Goal: Task Accomplishment & Management: Complete application form

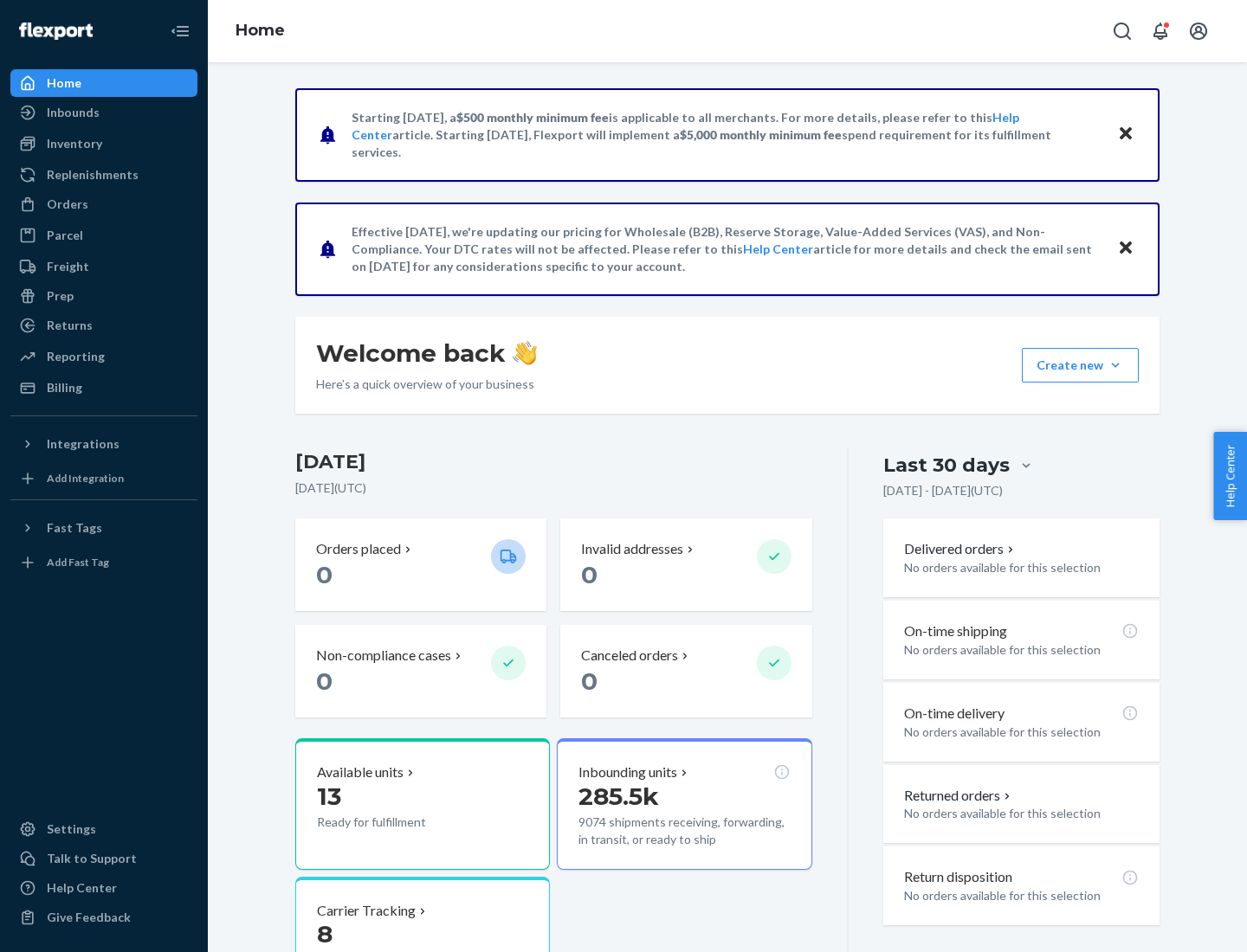
click at [1115, 365] on button "Create new Create new inbound Create new order Create new product" at bounding box center [1080, 365] width 117 height 34
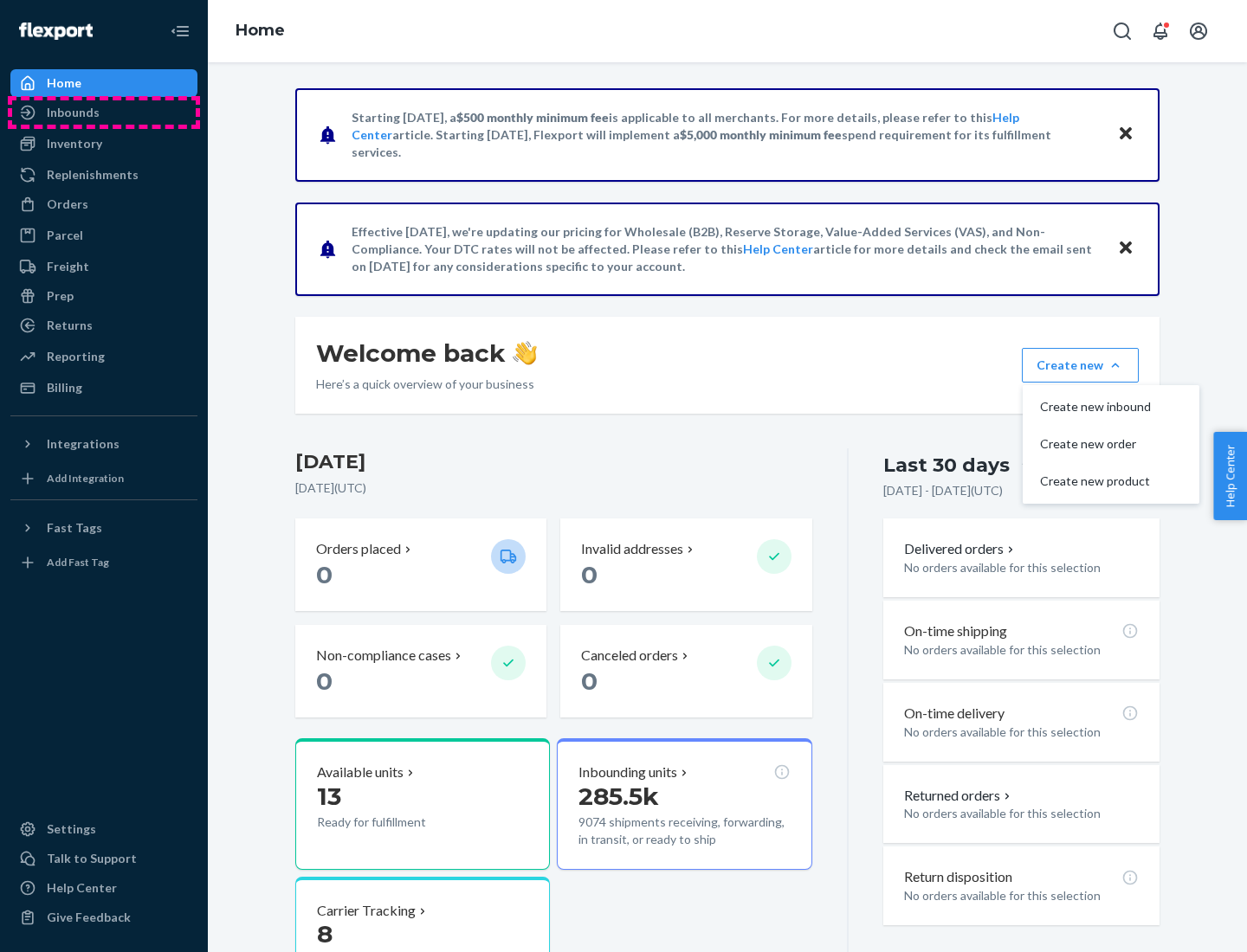
click at [104, 112] on div "Inbounds" at bounding box center [104, 111] width 184 height 24
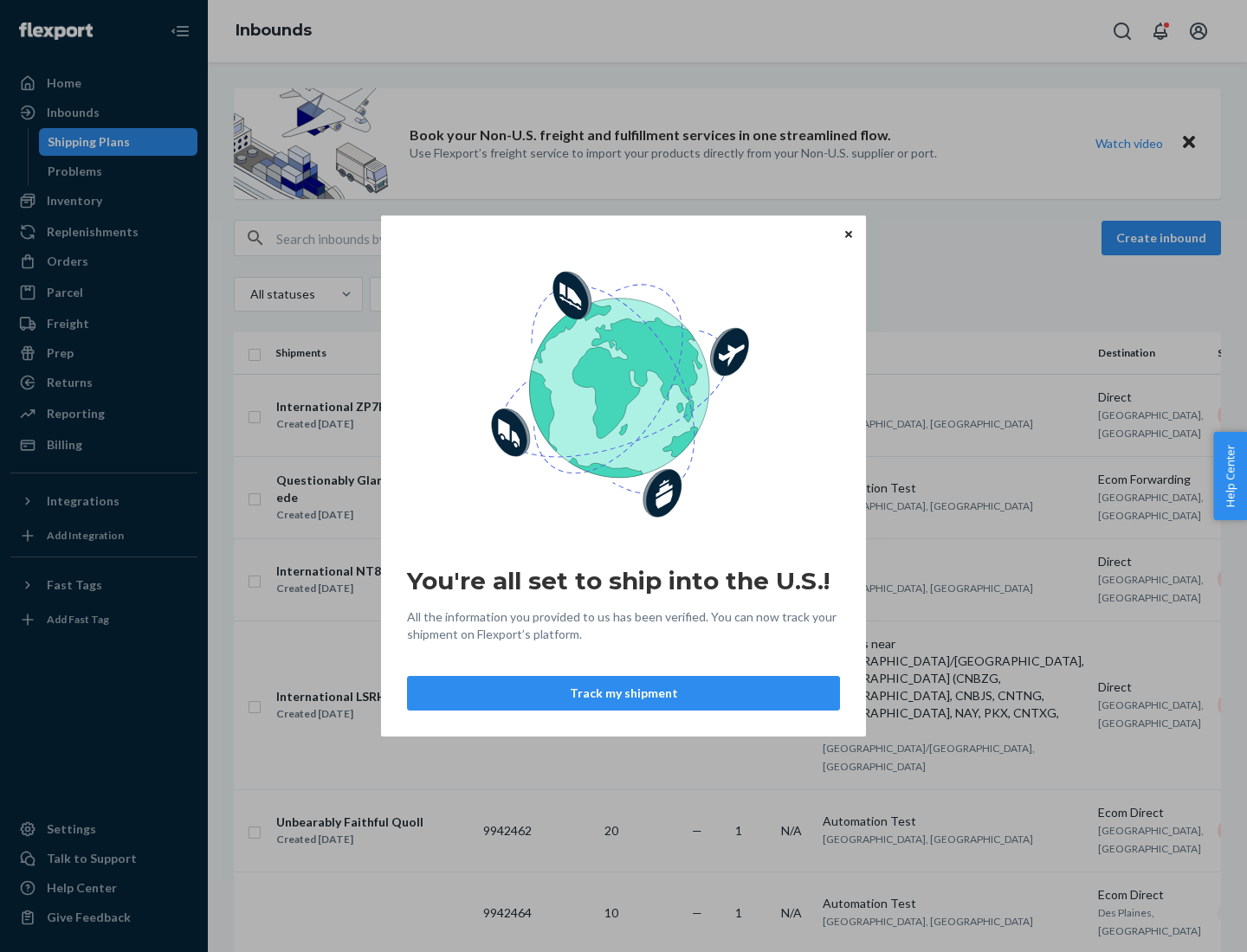
click at [848, 233] on icon "Close" at bounding box center [848, 233] width 7 height 7
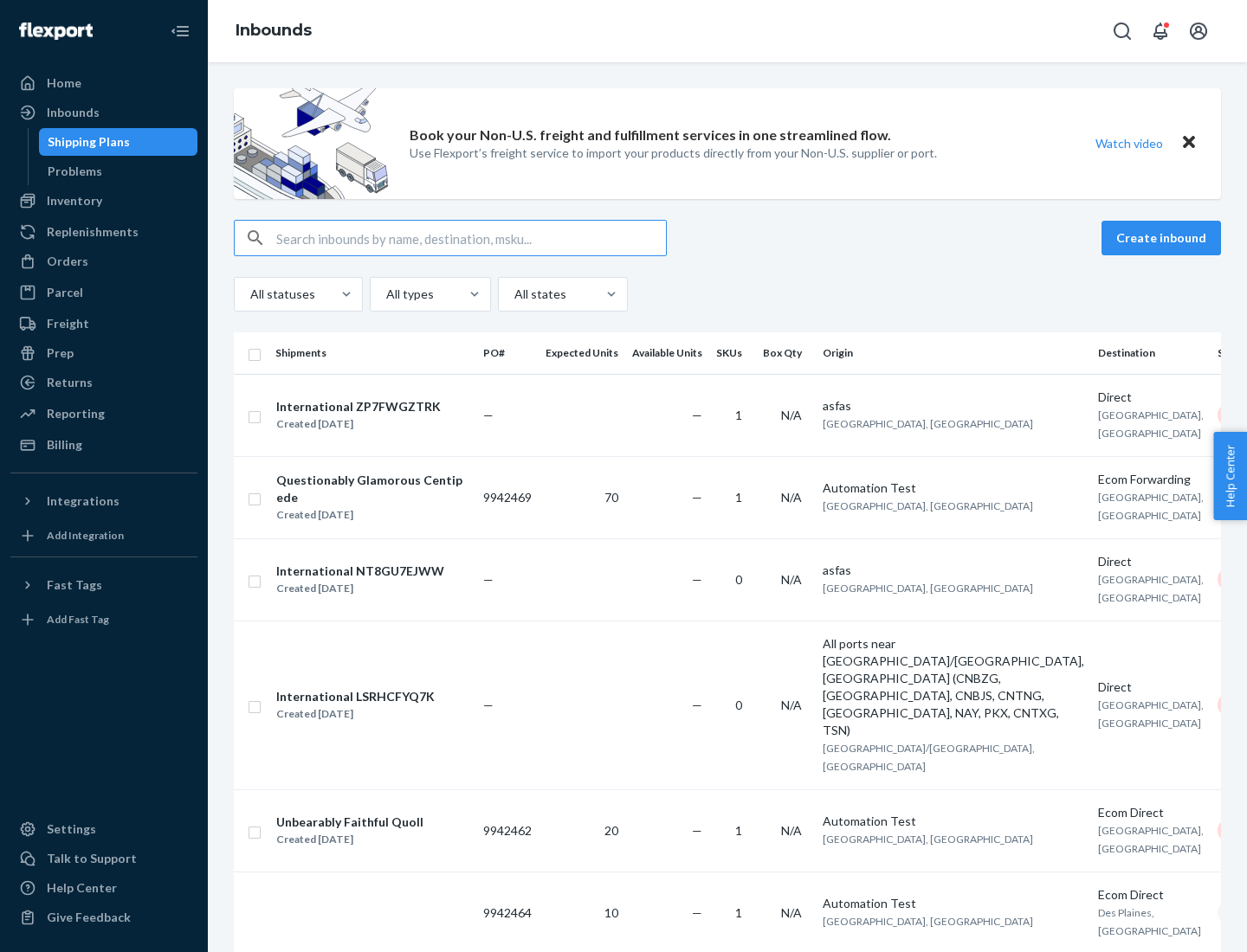
click at [1164, 238] on button "Create inbound" at bounding box center [1160, 238] width 119 height 34
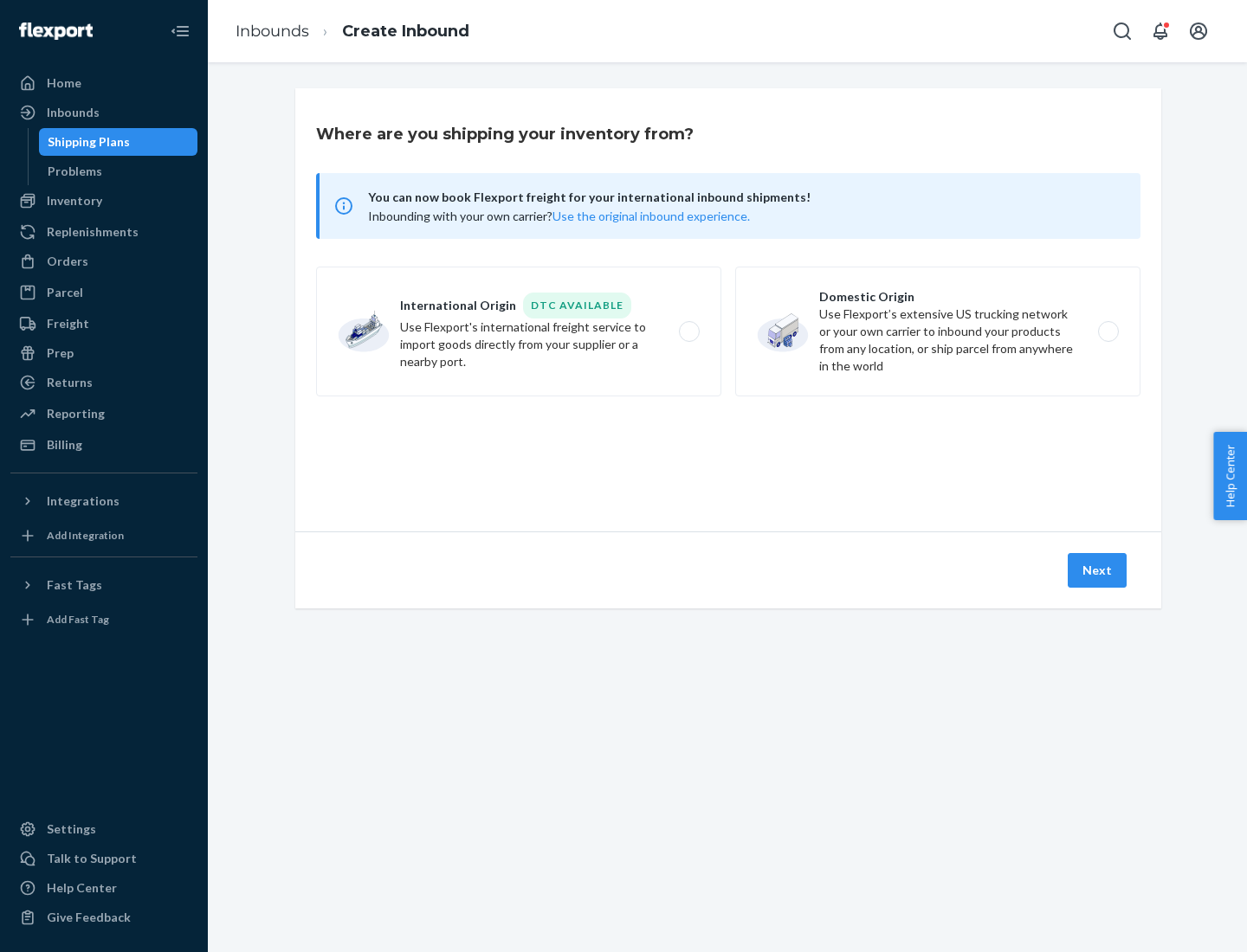
click at [938, 332] on label "Domestic Origin Use Flexport’s extensive US trucking network or your own carrie…" at bounding box center [937, 332] width 405 height 130
click at [1108, 332] on input "Domestic Origin Use Flexport’s extensive US trucking network or your own carrie…" at bounding box center [1114, 332] width 11 height 11
radio input "true"
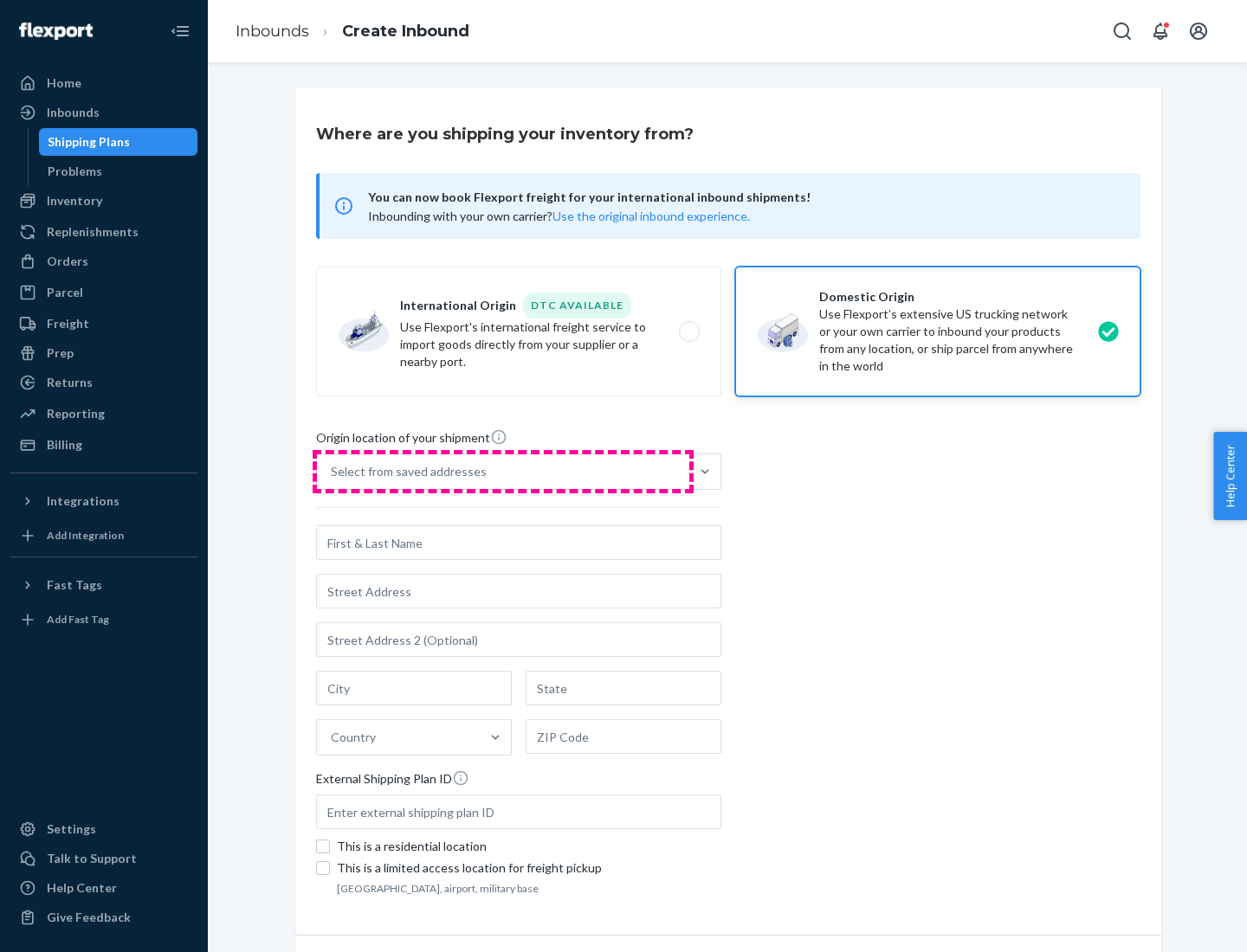
click at [503, 472] on div "Select from saved addresses" at bounding box center [502, 472] width 373 height 34
click at [333, 472] on input "Select from saved addresses" at bounding box center [332, 472] width 2 height 17
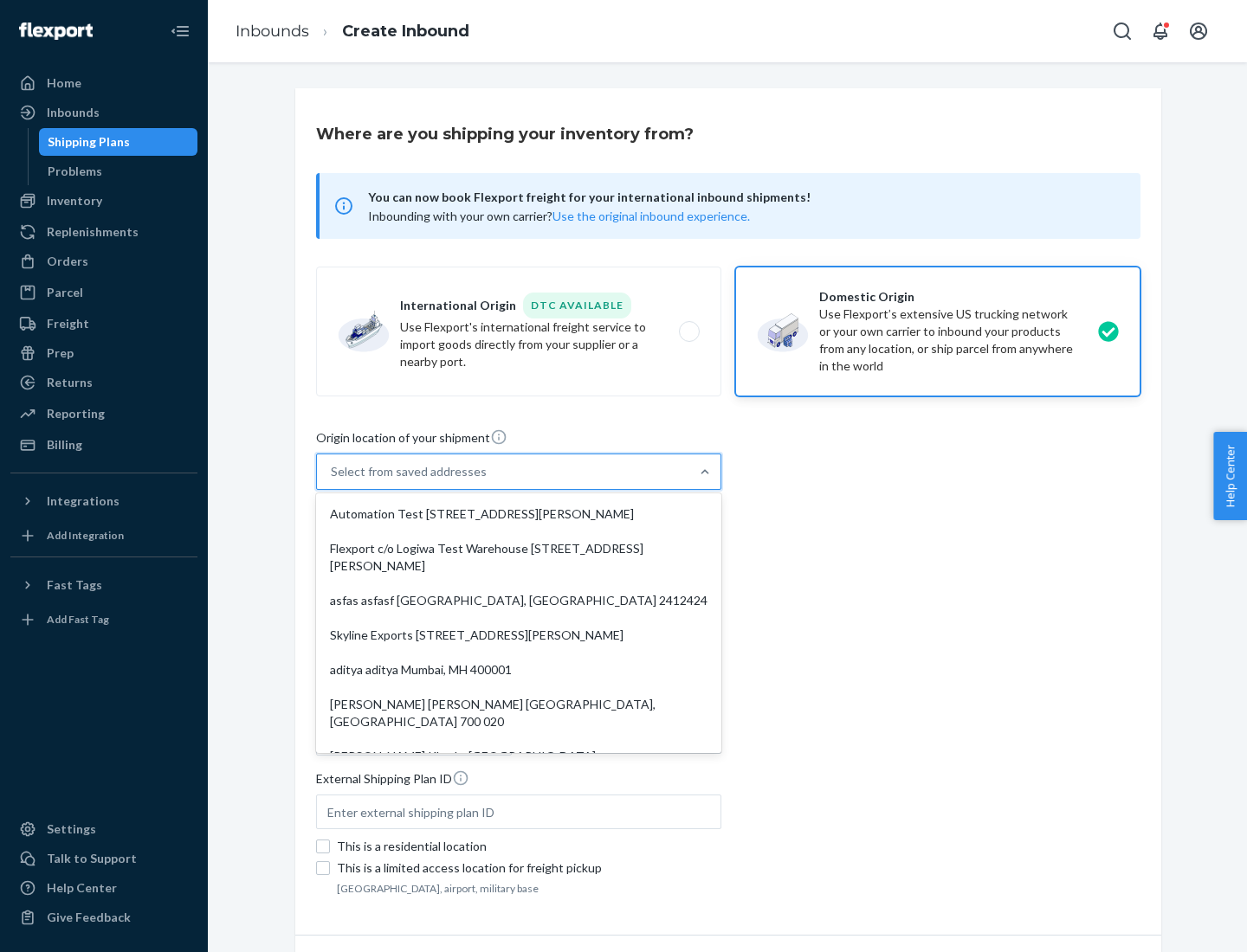
scroll to position [7, 0]
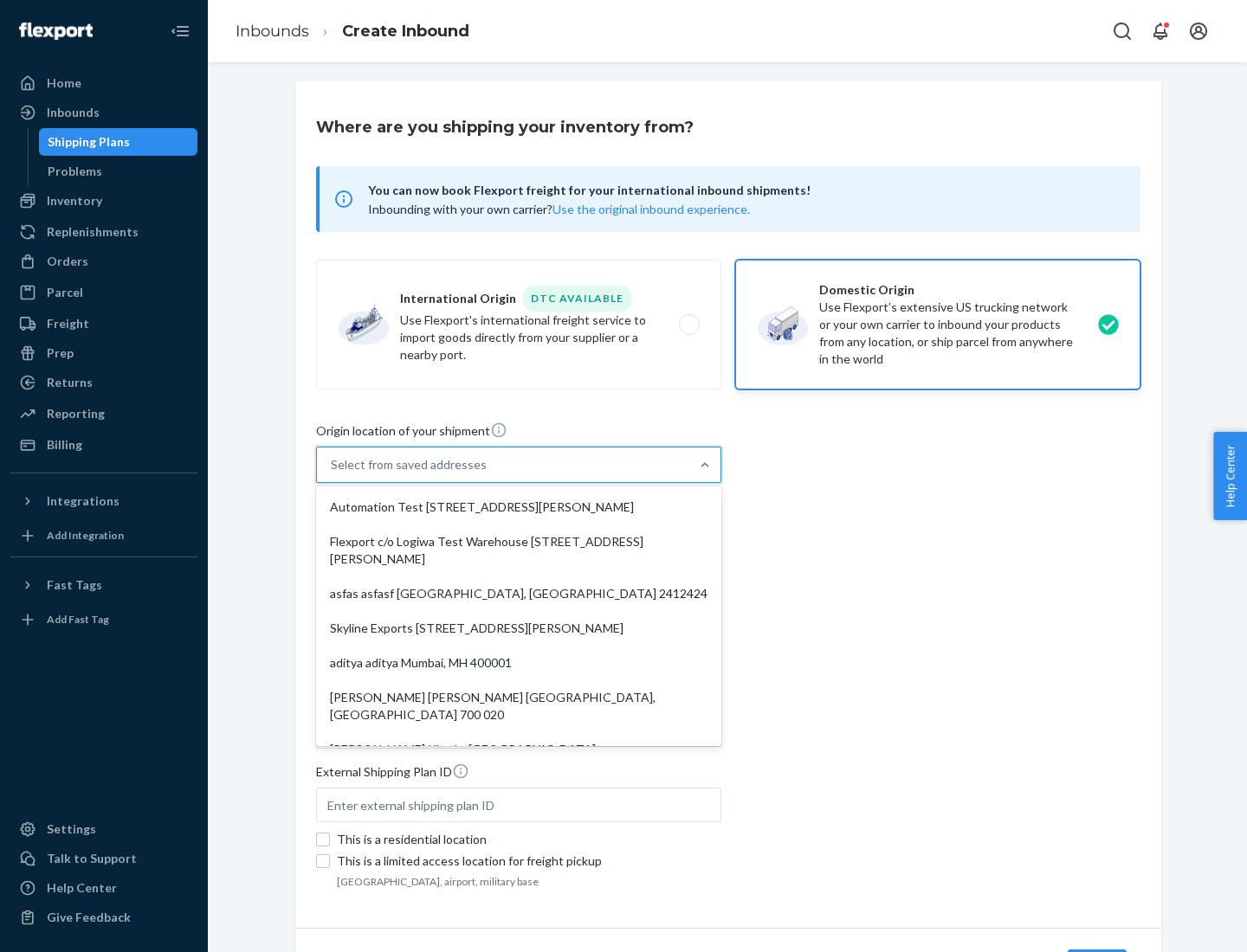
click at [519, 507] on div "Automation Test [STREET_ADDRESS][PERSON_NAME]" at bounding box center [519, 507] width 399 height 34
click at [333, 474] on input "option Automation Test [STREET_ADDRESS][PERSON_NAME]. 9 results available. Use …" at bounding box center [332, 465] width 2 height 17
type input "Automation Test"
type input "9th Floor"
type input "[GEOGRAPHIC_DATA]"
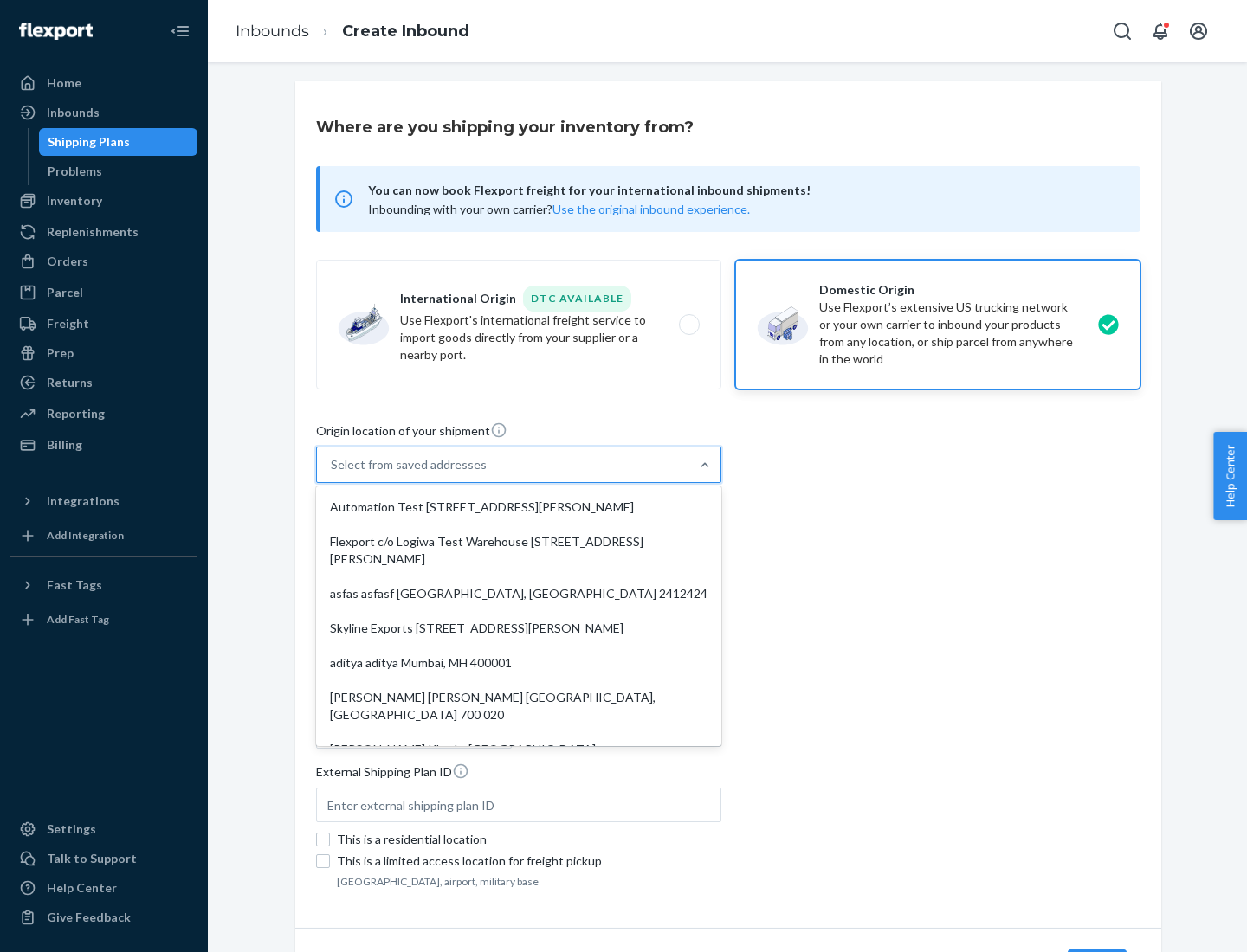
type input "CA"
type input "94104"
type input "[STREET_ADDRESS][PERSON_NAME]"
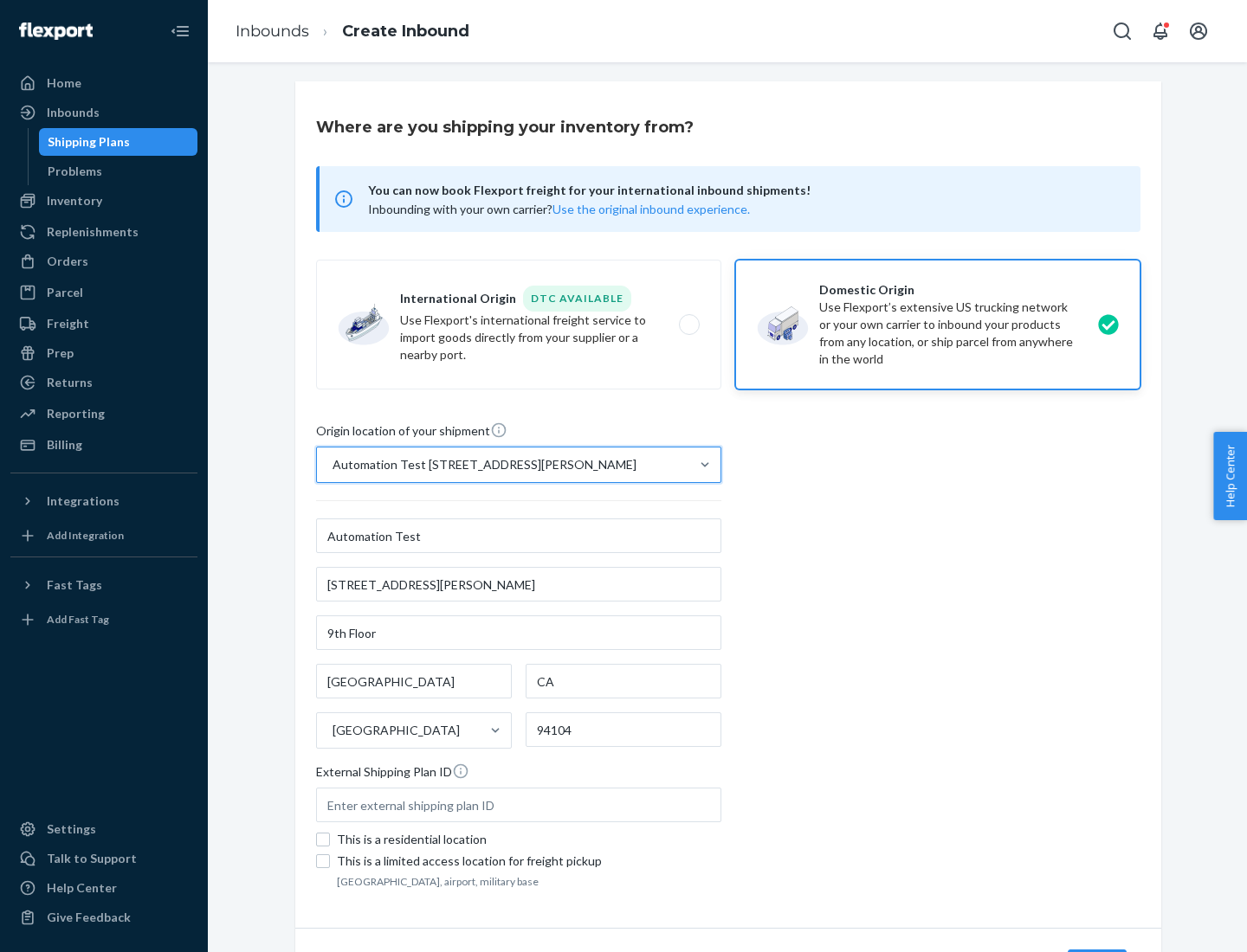
scroll to position [101, 0]
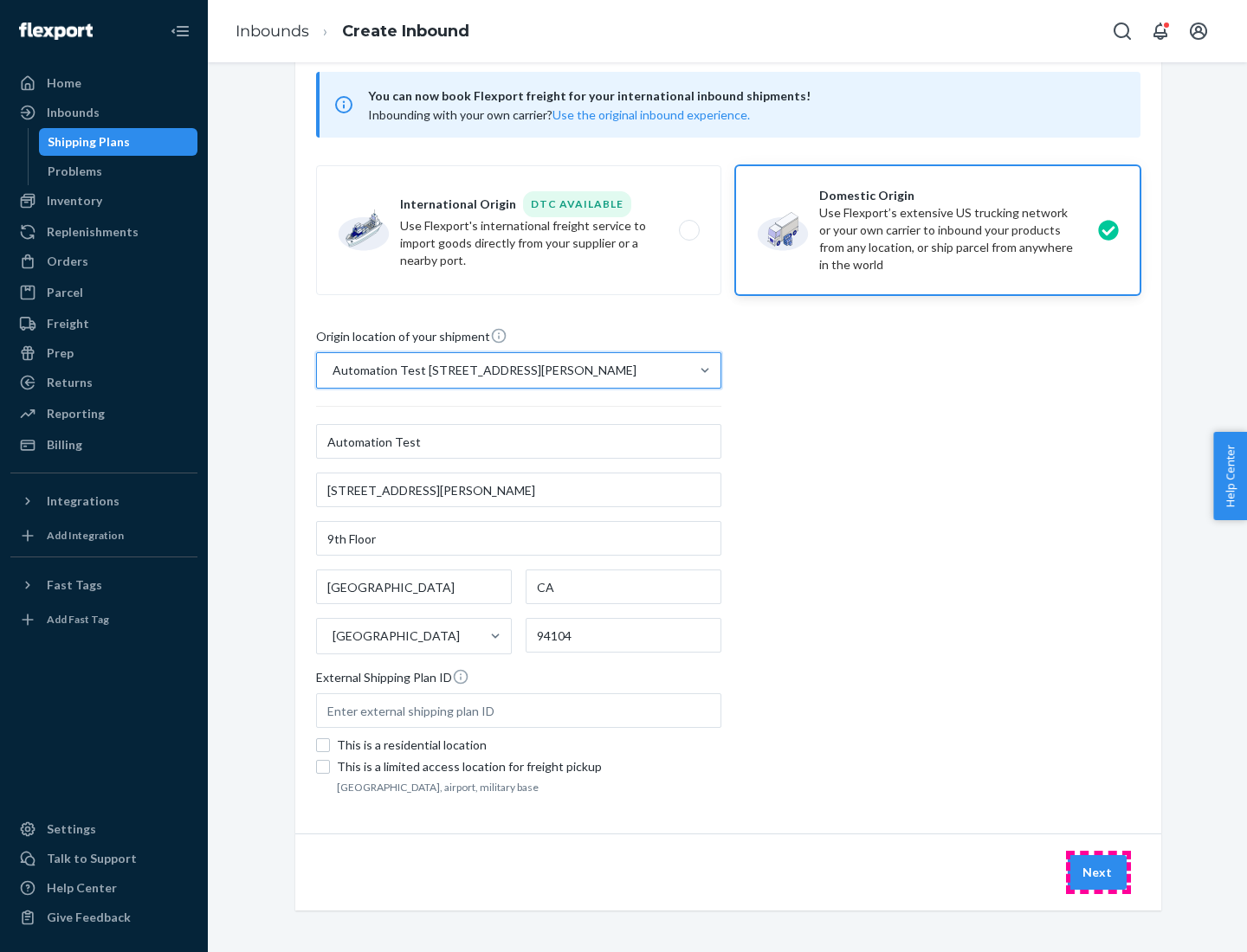
click at [1098, 873] on button "Next" at bounding box center [1097, 872] width 59 height 34
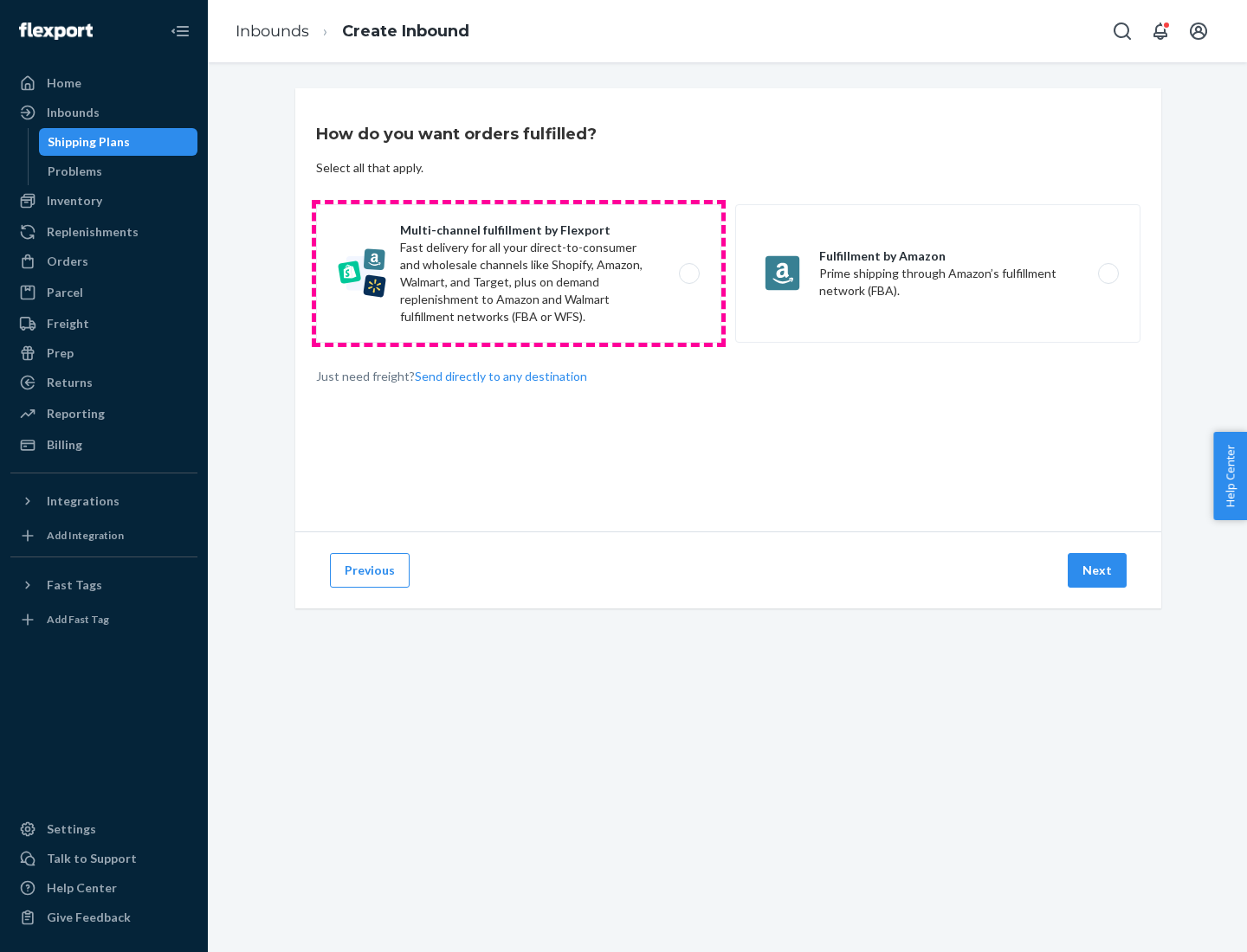
click at [519, 273] on label "Multi-channel fulfillment by Flexport Fast delivery for all your direct-to-cons…" at bounding box center [519, 273] width 405 height 138
click at [688, 273] on input "Multi-channel fulfillment by Flexport Fast delivery for all your direct-to-cons…" at bounding box center [694, 274] width 11 height 11
radio input "true"
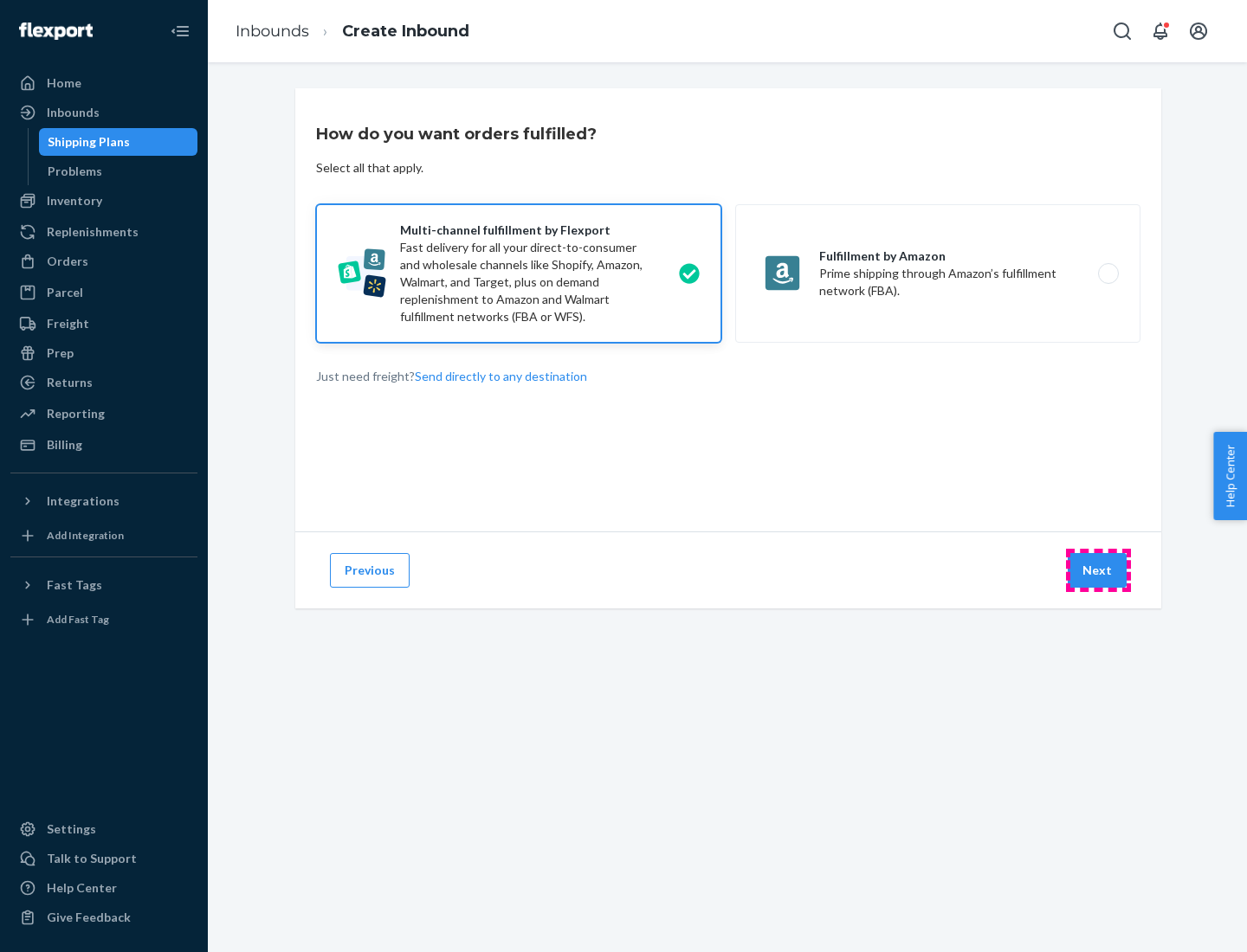
click at [1098, 571] on button "Next" at bounding box center [1097, 570] width 59 height 34
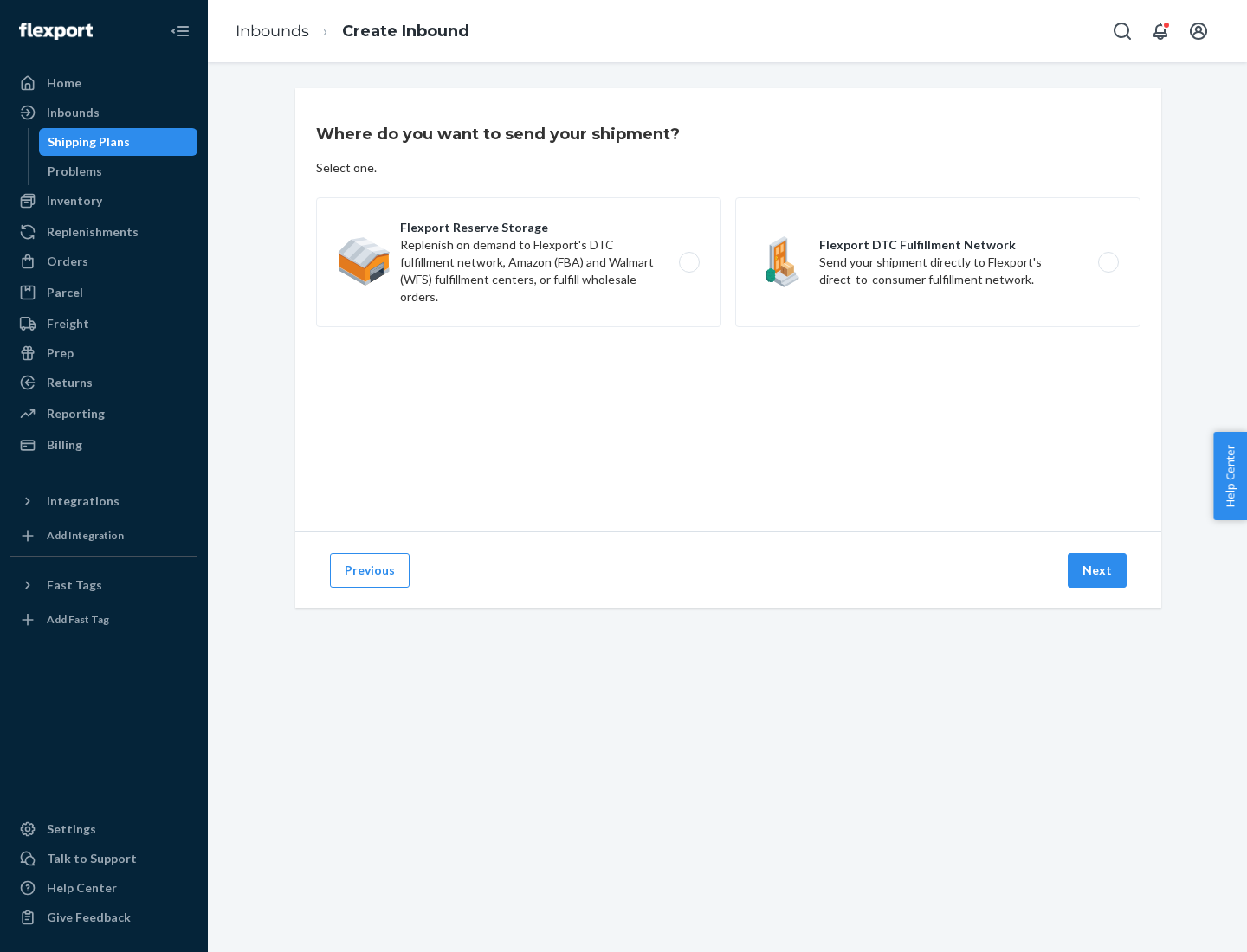
click at [519, 262] on label "Flexport Reserve Storage Replenish on demand to Flexport's DTC fulfillment netw…" at bounding box center [519, 262] width 405 height 130
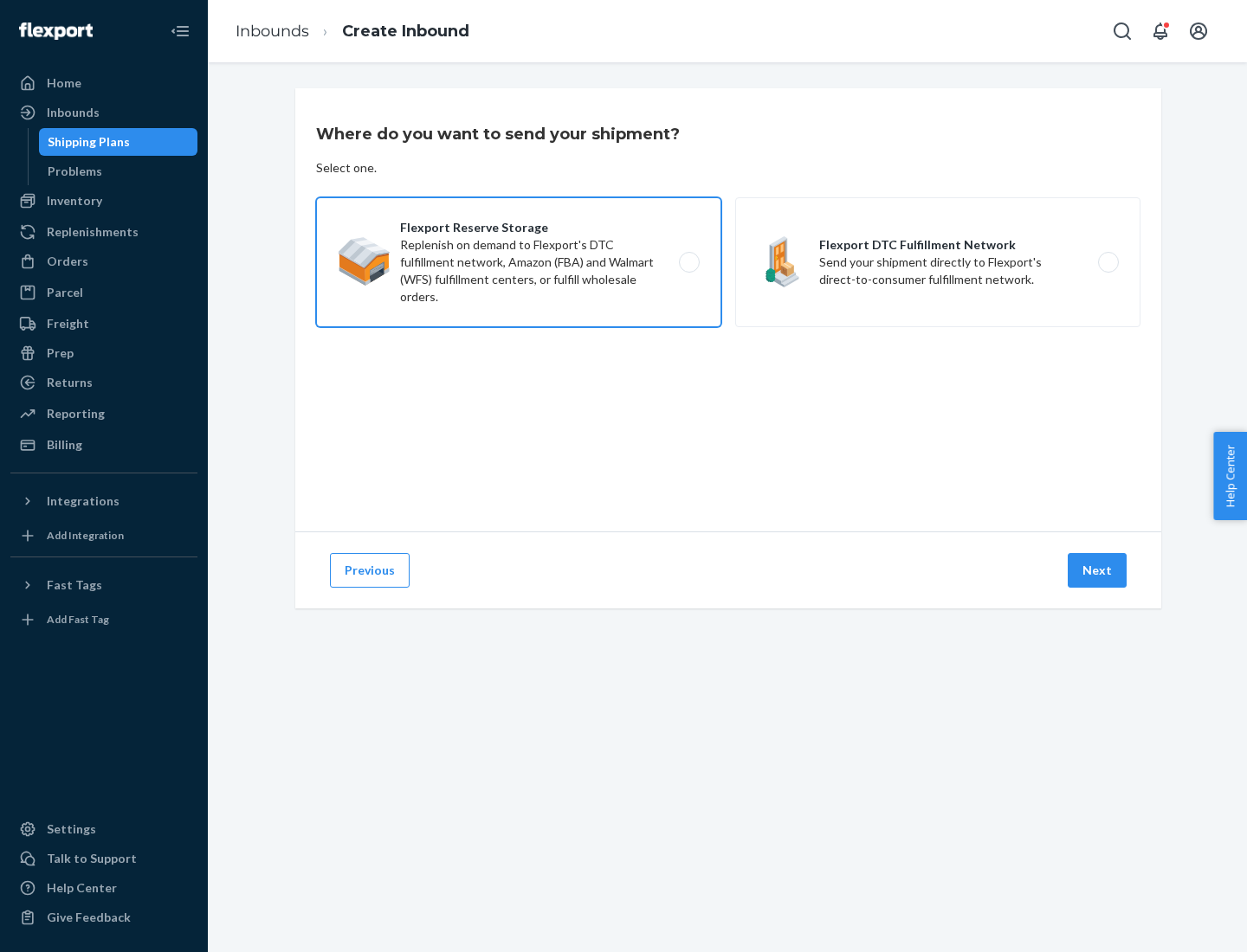
click at [688, 262] on input "Flexport Reserve Storage Replenish on demand to Flexport's DTC fulfillment netw…" at bounding box center [694, 263] width 11 height 11
radio input "true"
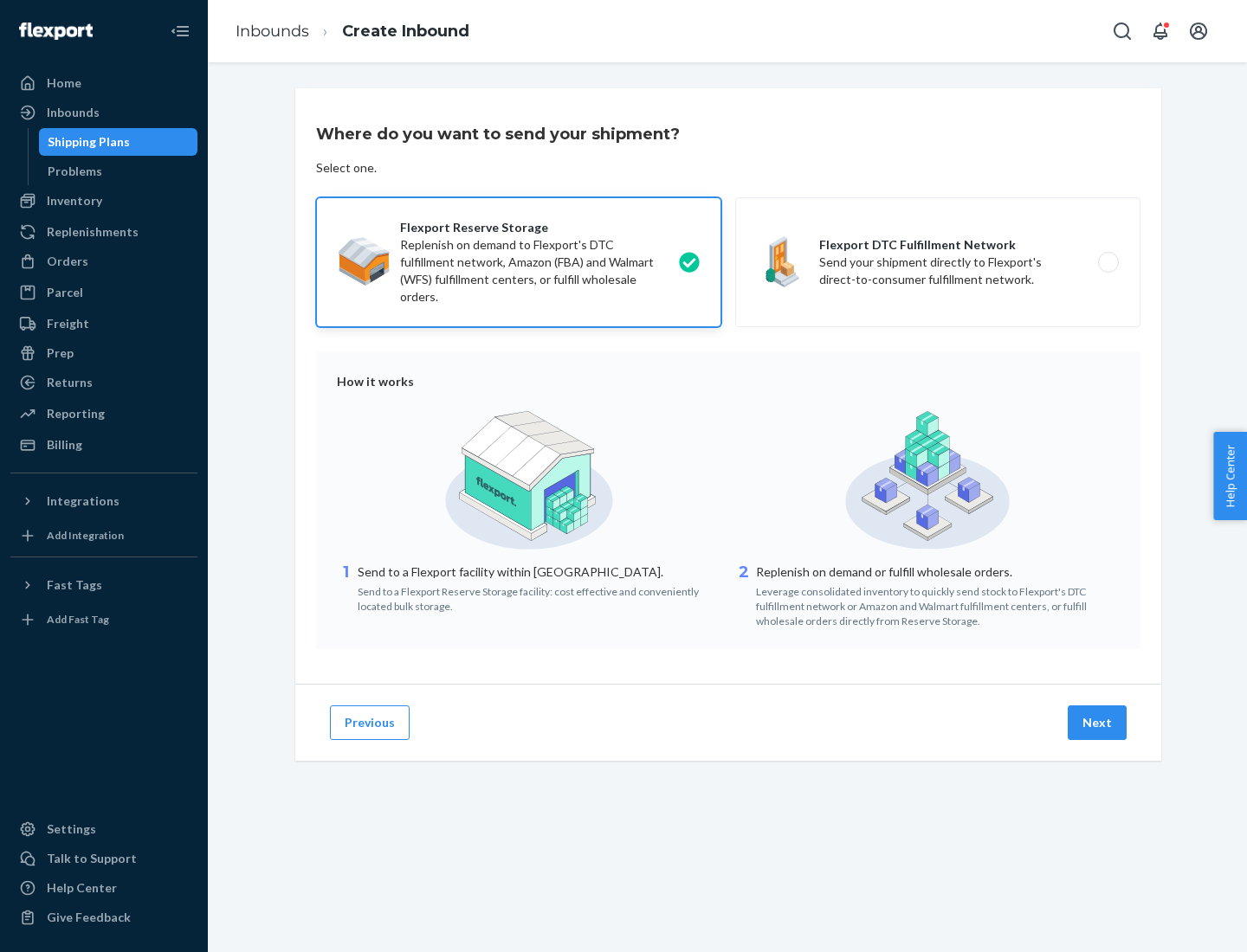
click at [1098, 722] on button "Next" at bounding box center [1097, 722] width 59 height 34
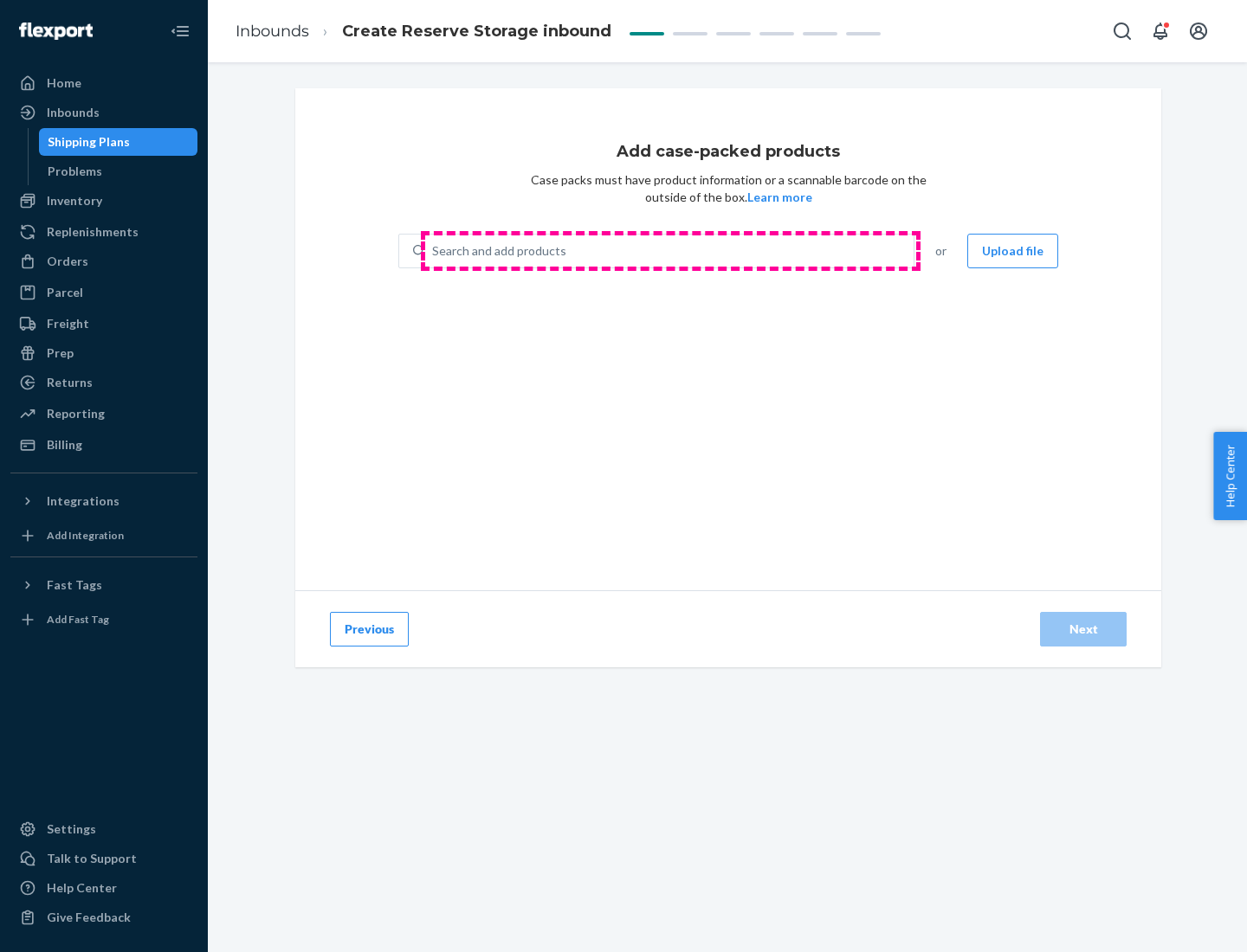
click at [670, 251] on div "Search and add products" at bounding box center [669, 251] width 488 height 31
click at [434, 251] on input "Search and add products" at bounding box center [433, 251] width 2 height 17
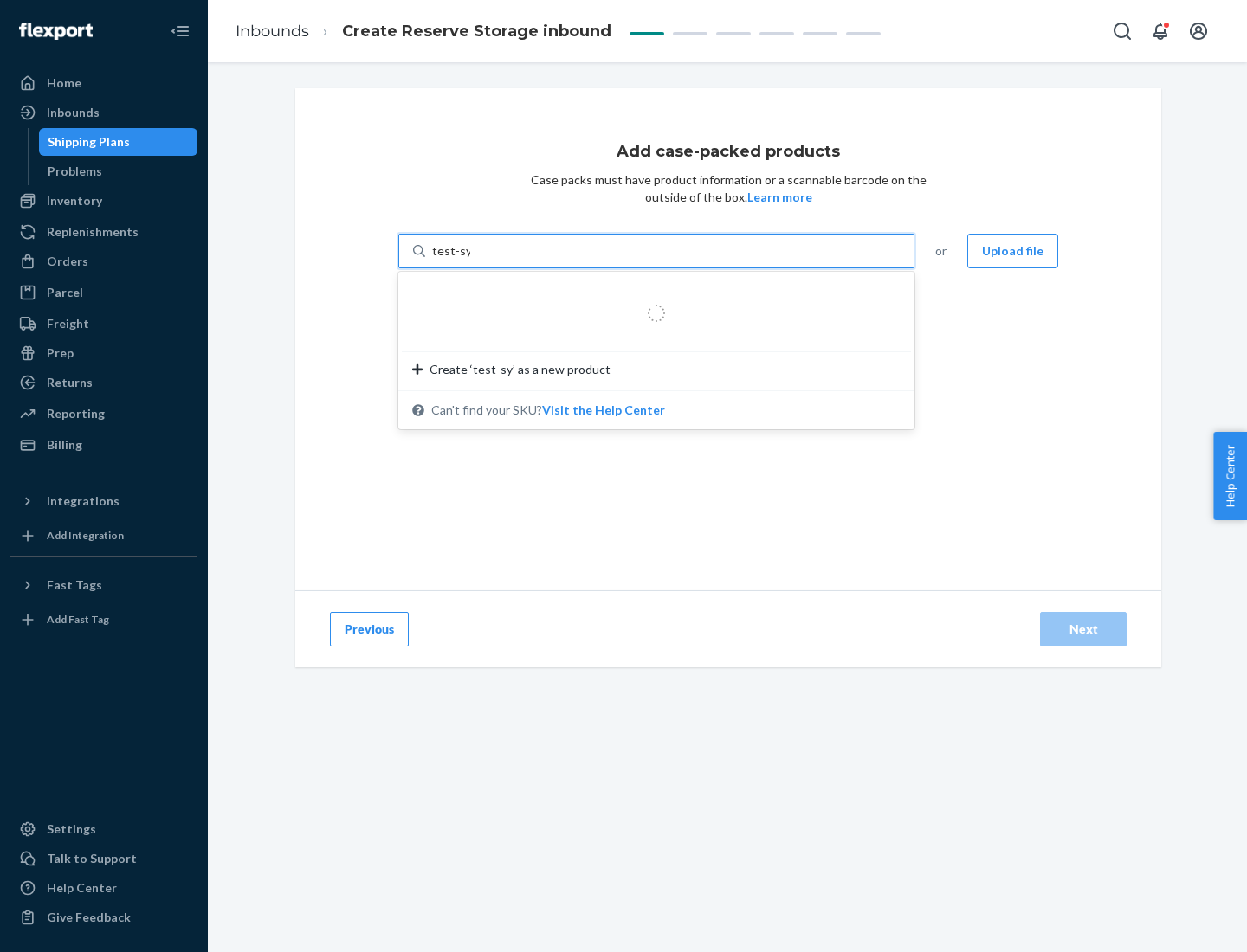
type input "test-syn"
click at [650, 293] on div "test - syn - test" at bounding box center [649, 293] width 475 height 17
click at [477, 260] on input "test-syn" at bounding box center [454, 251] width 45 height 17
type input "1"
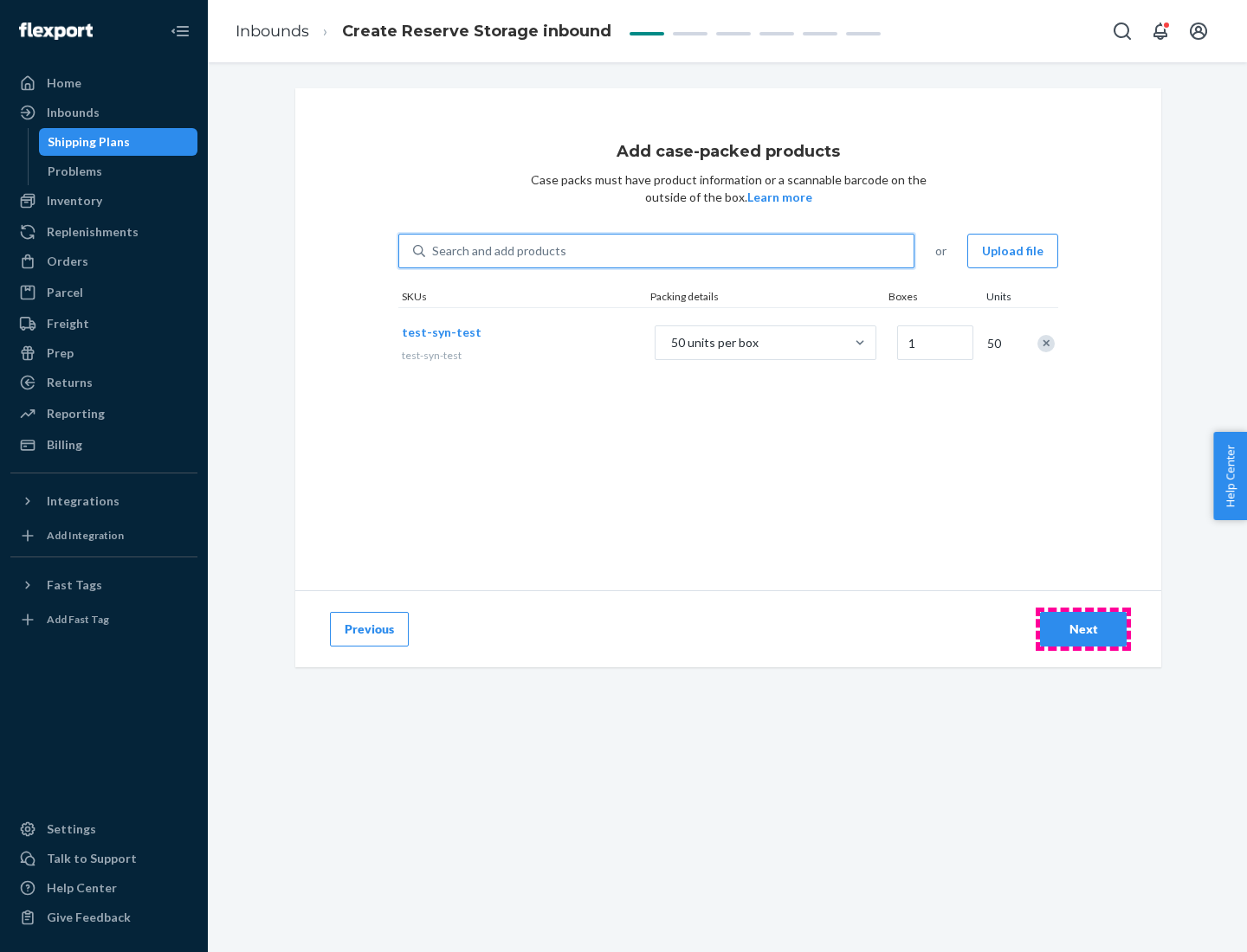
click at [1083, 629] on div "Next" at bounding box center [1083, 629] width 57 height 17
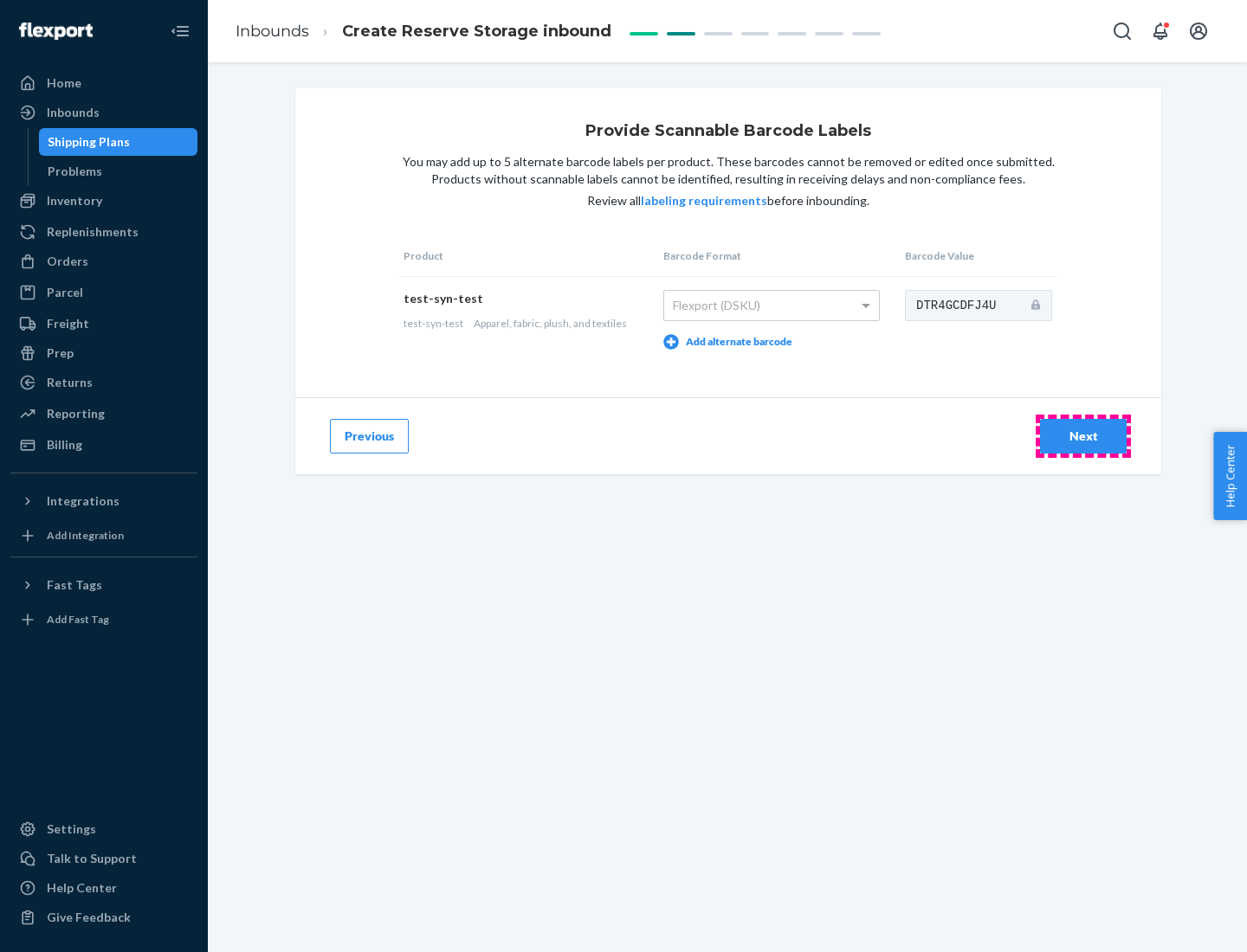
click at [1083, 435] on div "Next" at bounding box center [1083, 436] width 57 height 17
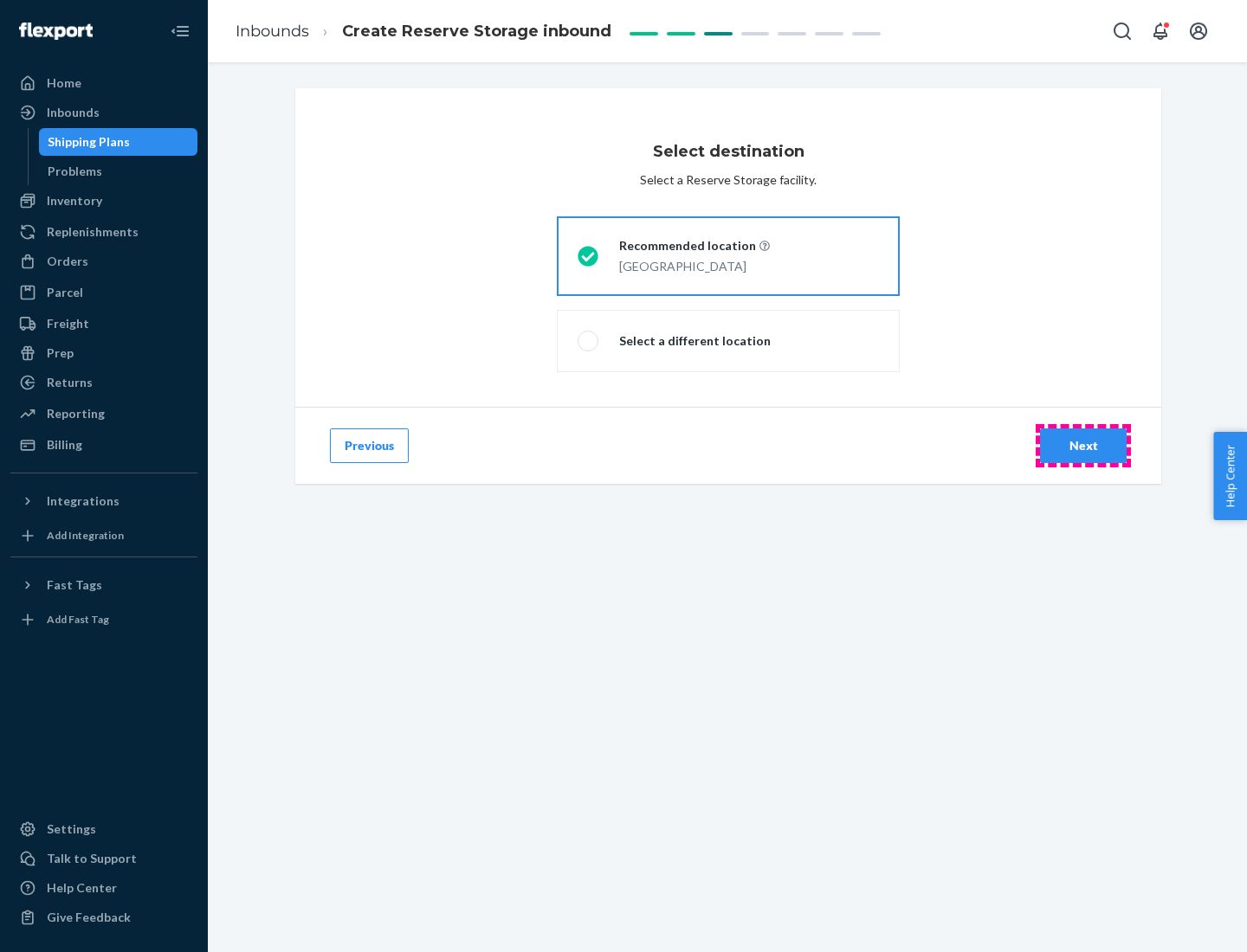
click at [1083, 446] on div "Next" at bounding box center [1083, 446] width 57 height 17
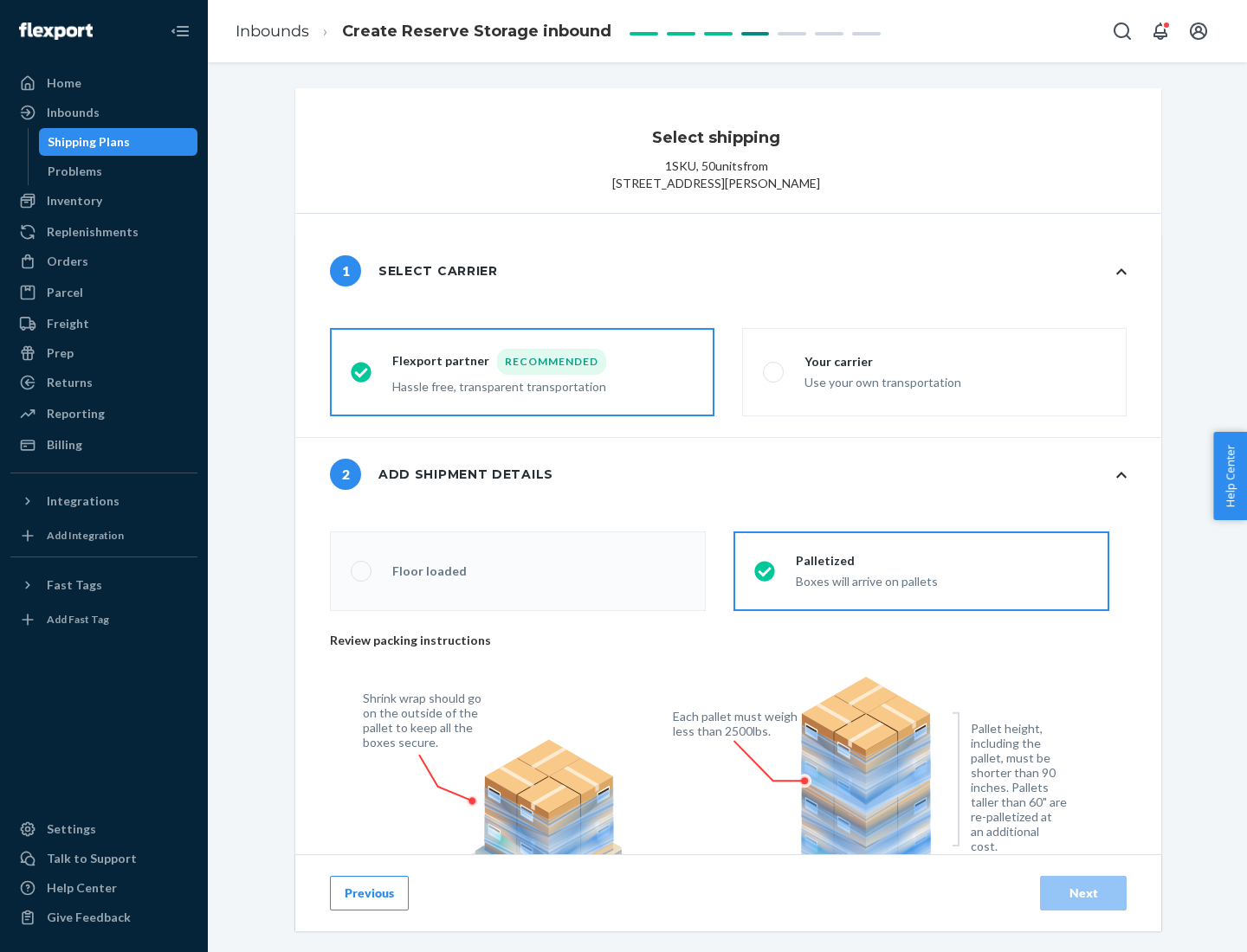
radio input "false"
type input "1"
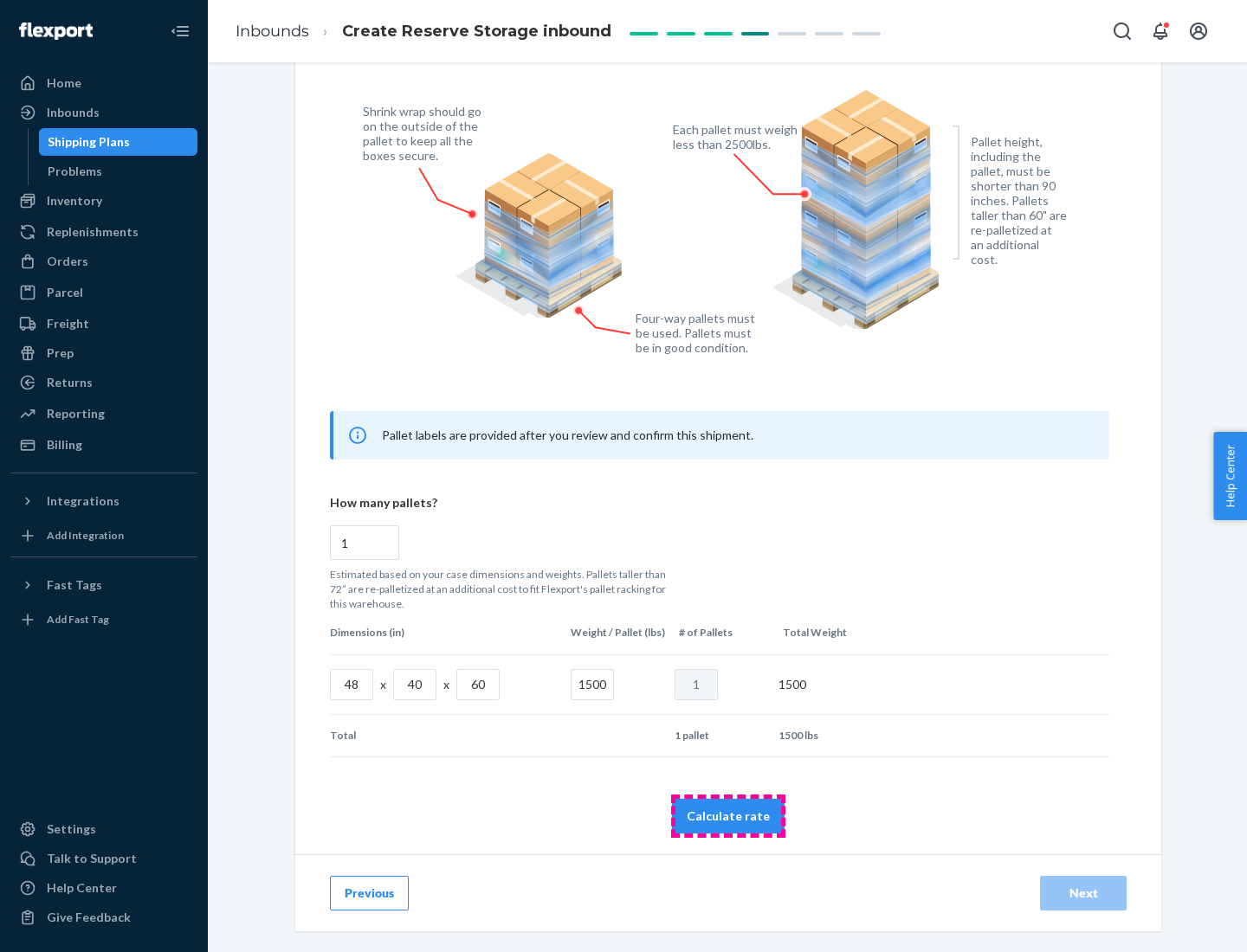
click at [728, 816] on button "Calculate rate" at bounding box center [728, 816] width 112 height 34
radio input "false"
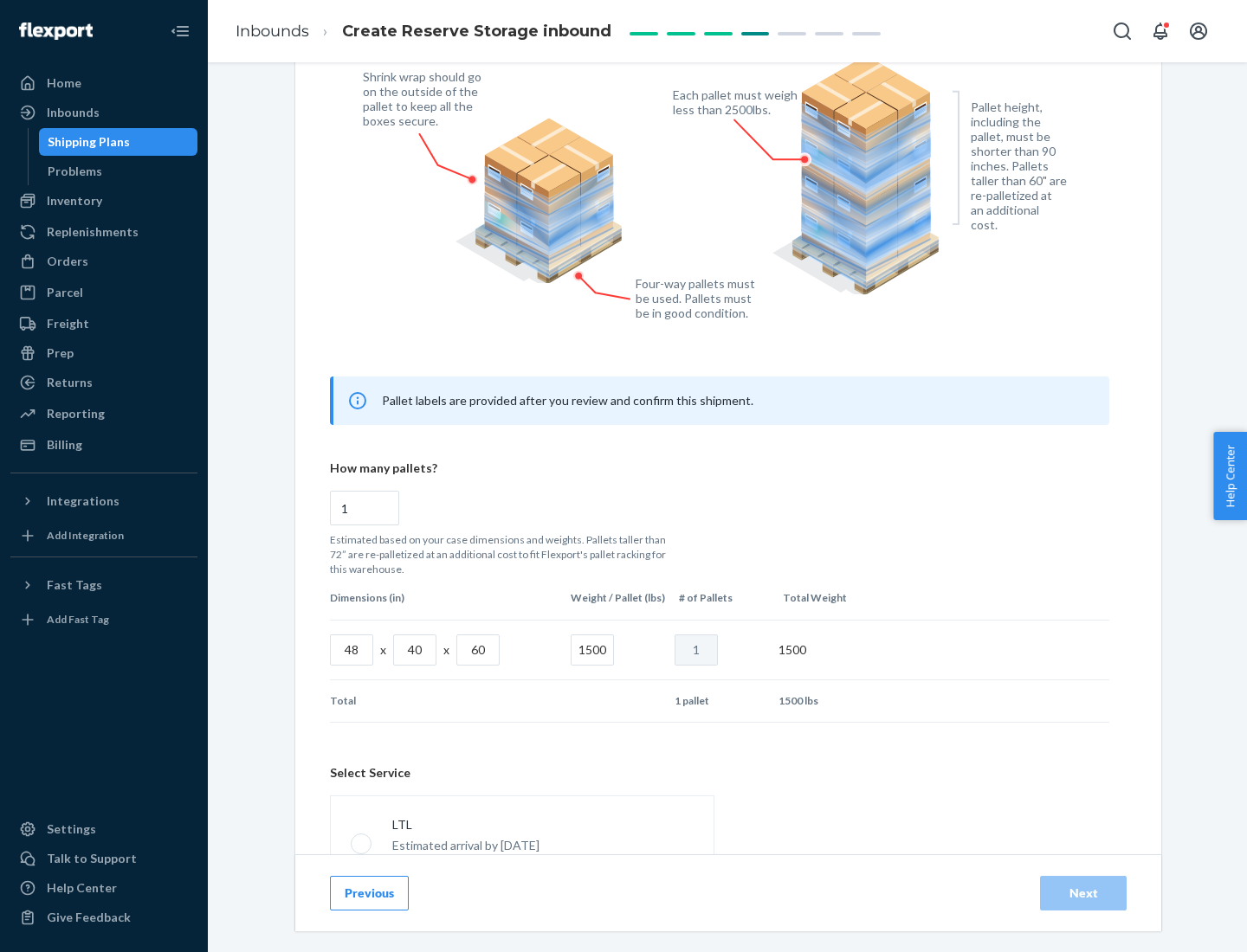
scroll to position [765, 0]
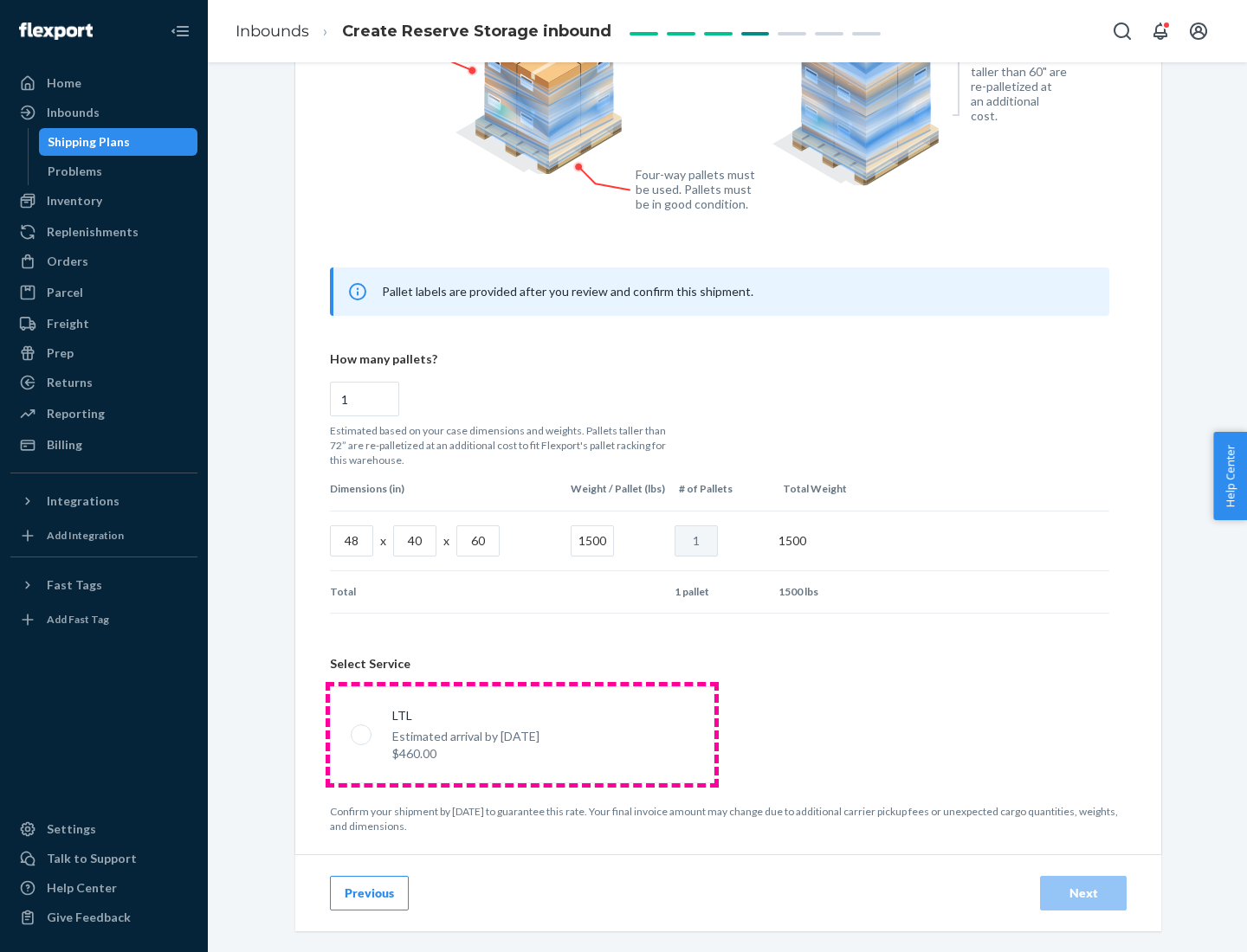
click at [521, 734] on p "Estimated arrival by [DATE]" at bounding box center [465, 737] width 147 height 17
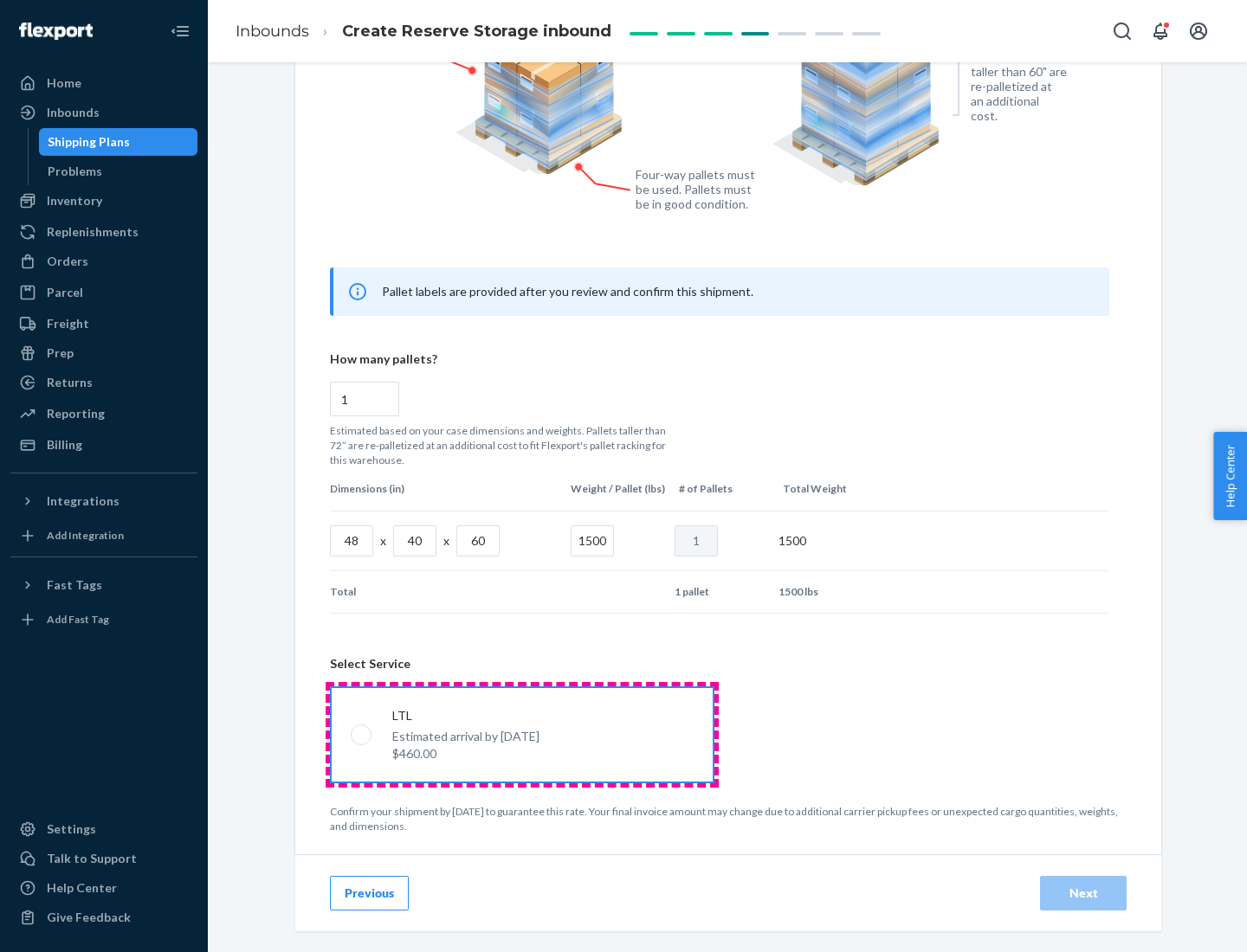
click at [362, 734] on input "LTL Estimated arrival by [DATE] $460.00" at bounding box center [357, 735] width 11 height 11
radio input "true"
radio input "false"
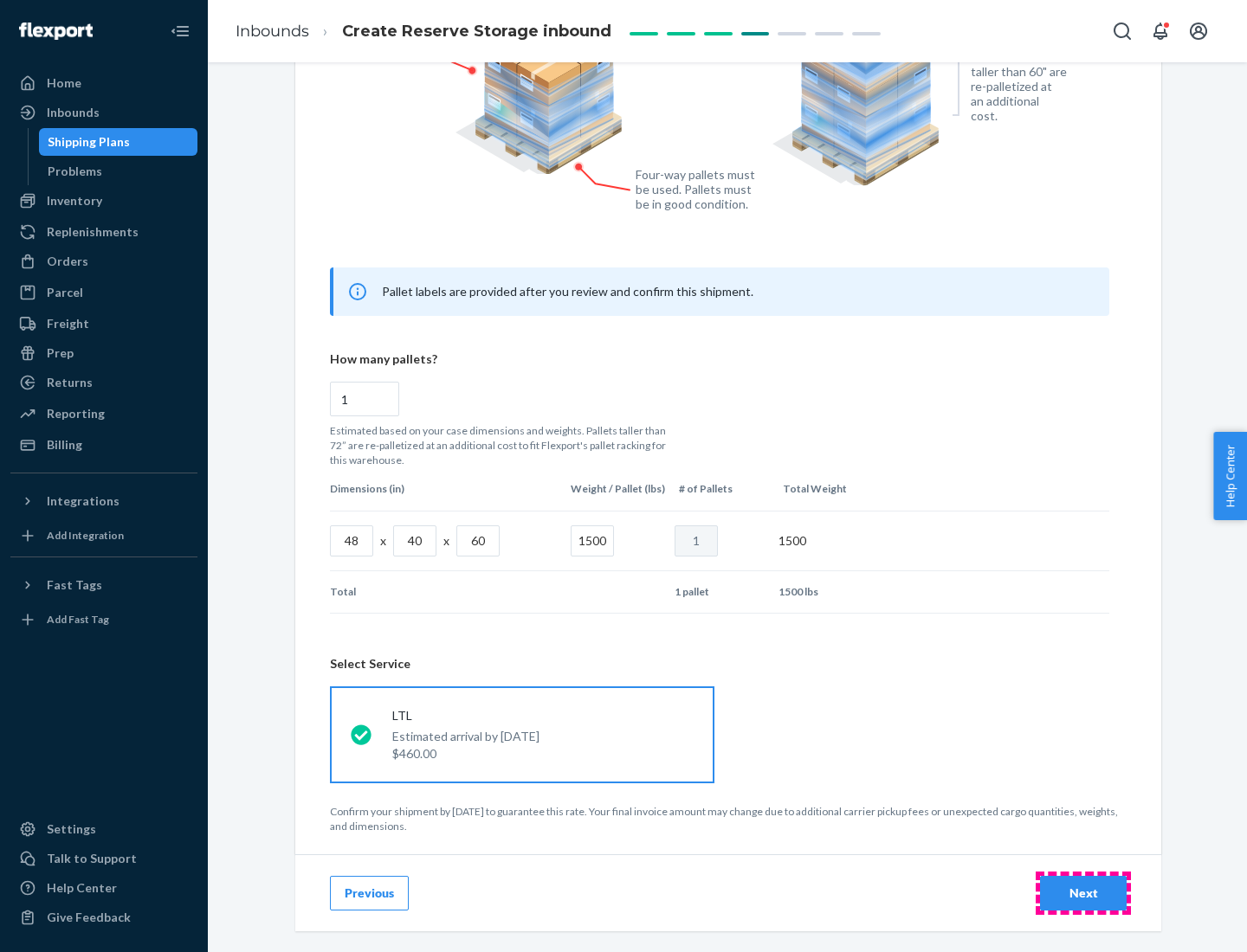
click at [1083, 893] on div "Next" at bounding box center [1083, 893] width 57 height 17
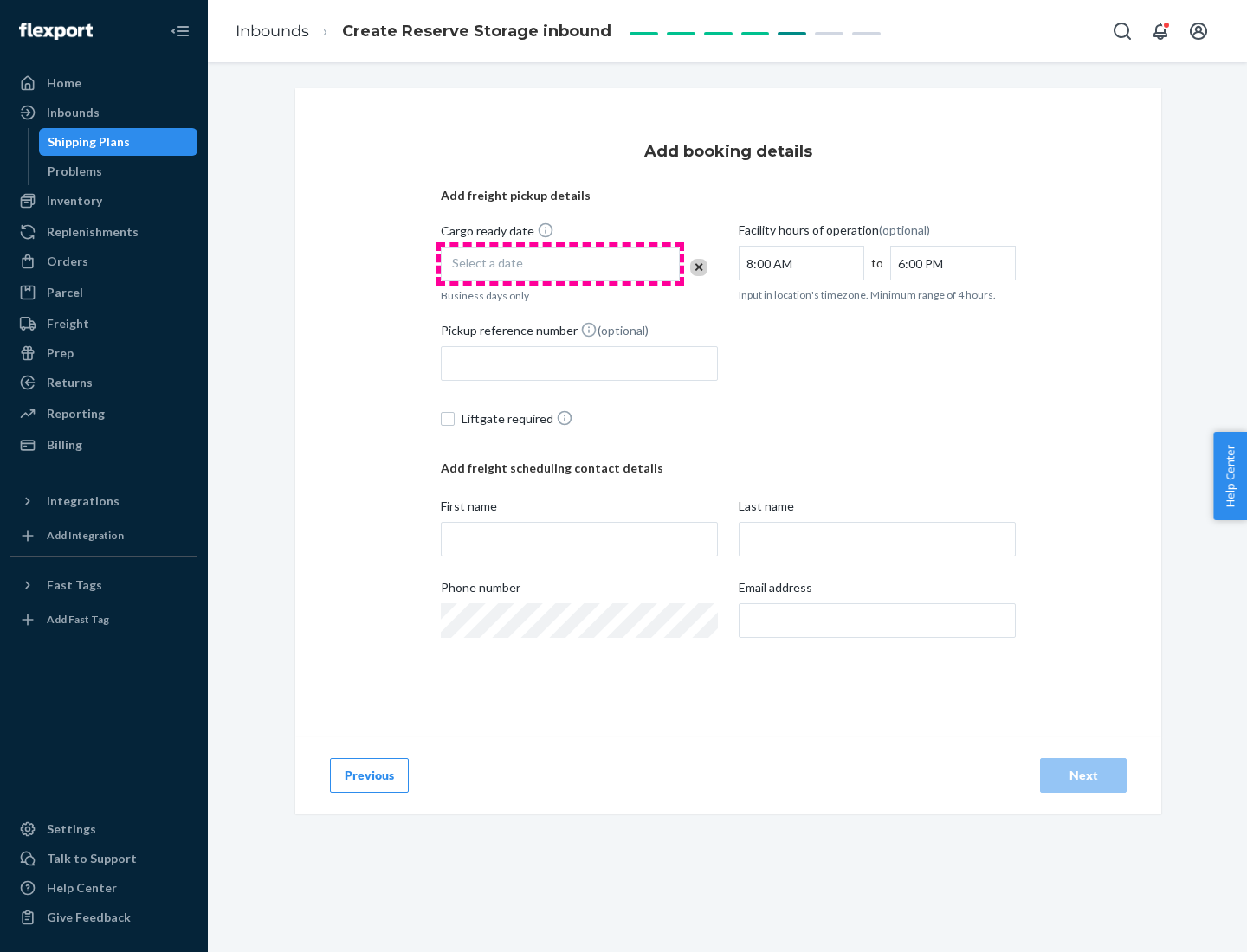
click at [561, 264] on div "Select a date" at bounding box center [560, 264] width 239 height 34
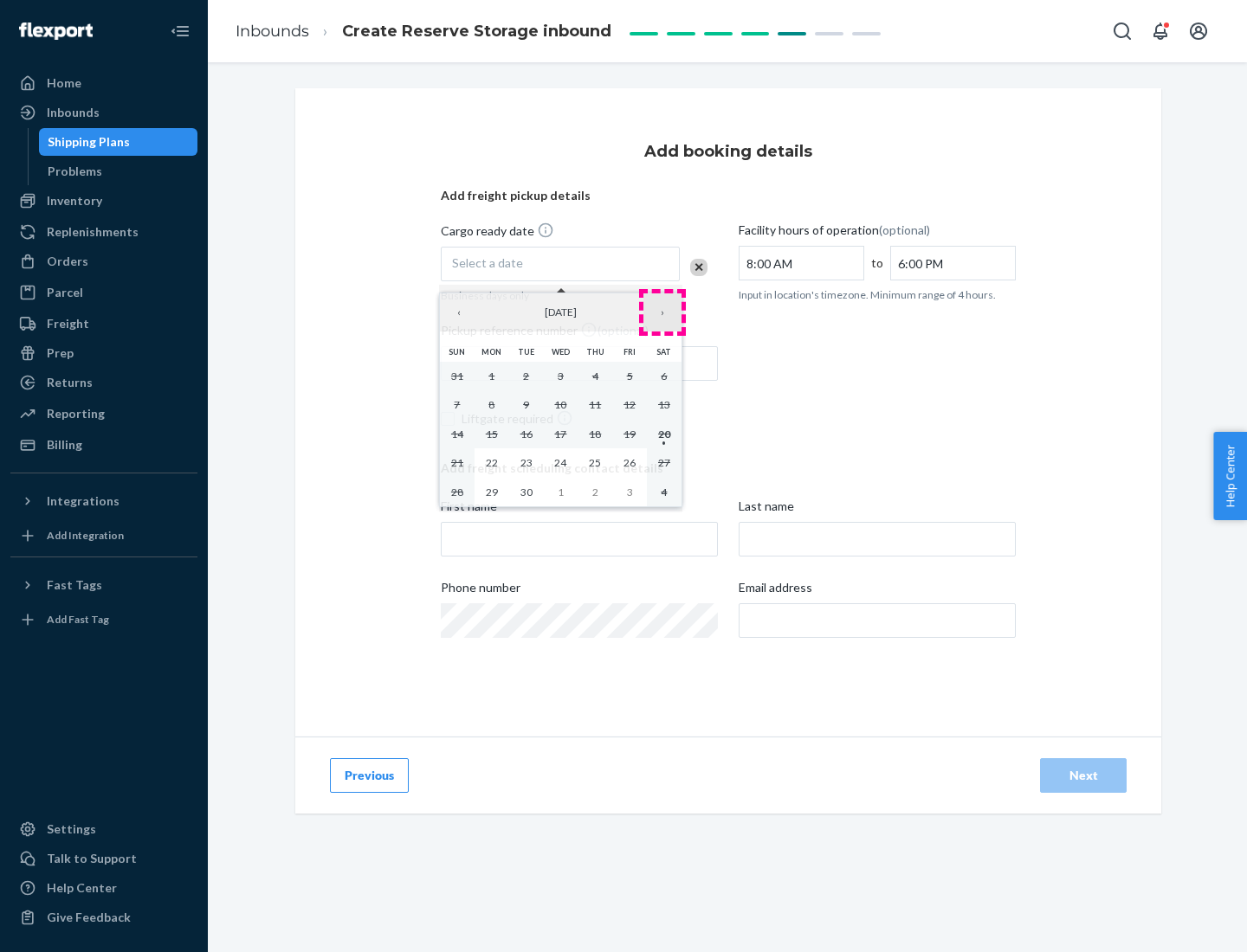
click at [663, 313] on button "›" at bounding box center [663, 313] width 38 height 38
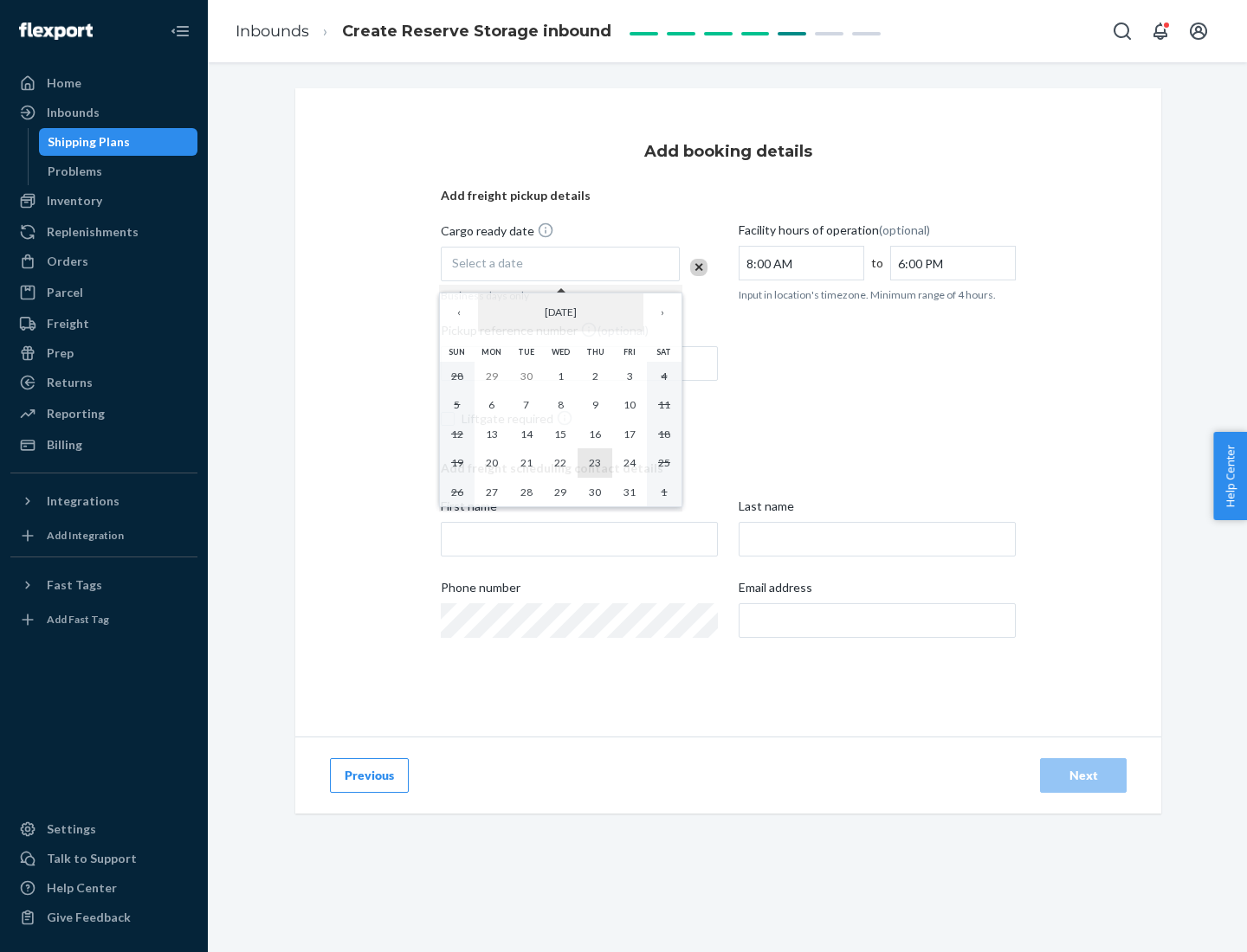
click at [595, 462] on abbr "23" at bounding box center [595, 463] width 12 height 13
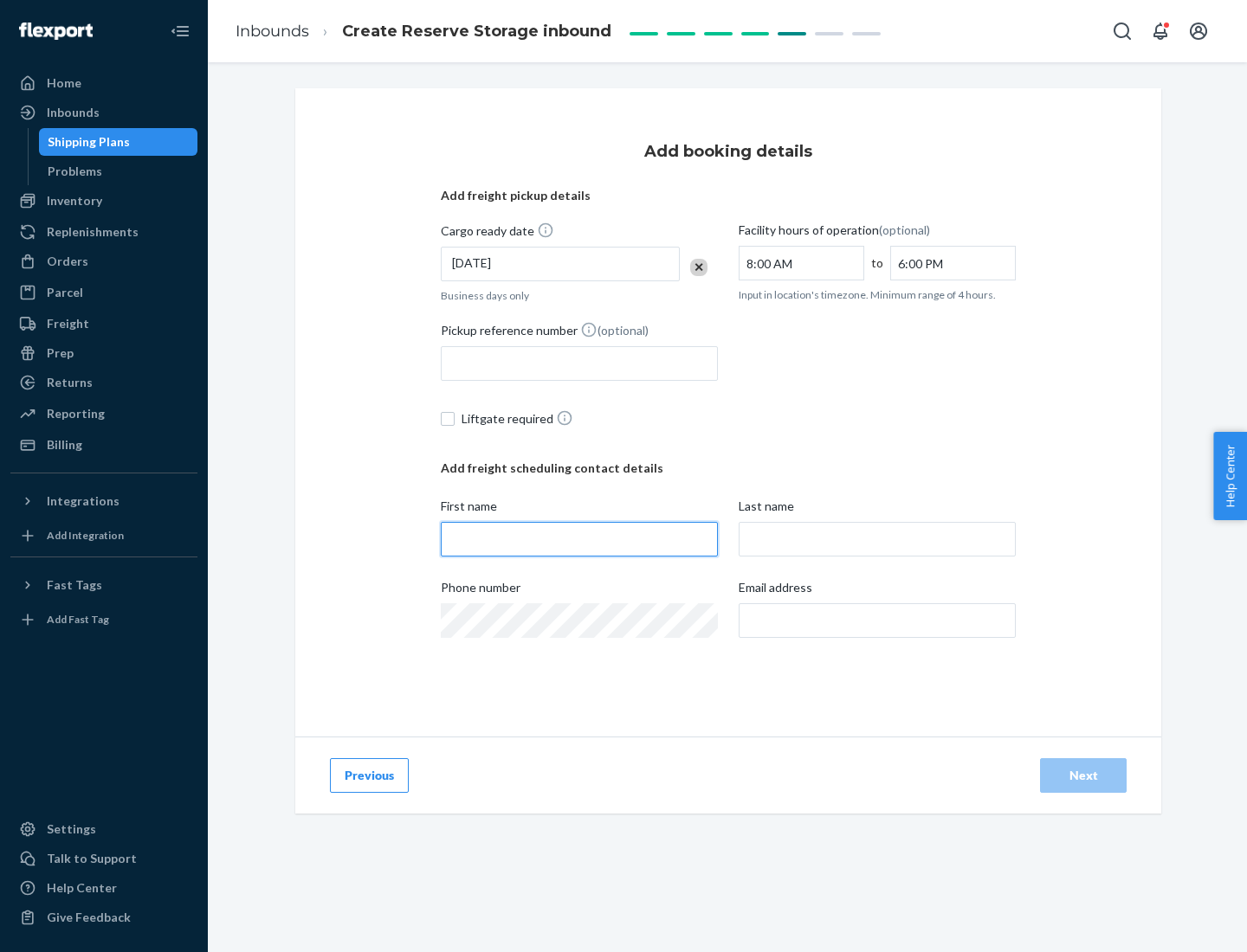
click at [580, 539] on input "First name" at bounding box center [579, 539] width 277 height 34
type input "[PERSON_NAME]"
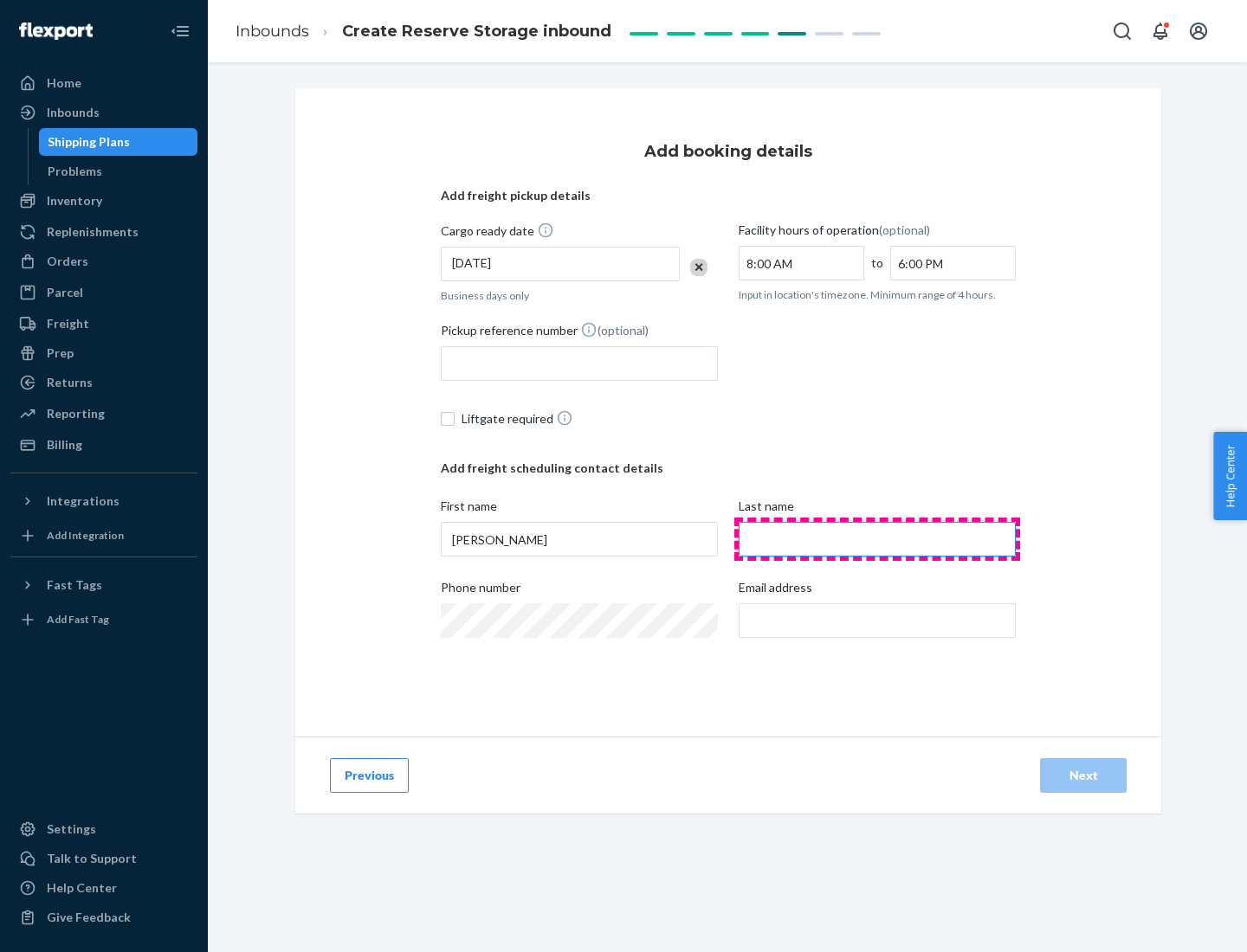
click at [877, 539] on input "Last name" at bounding box center [877, 539] width 277 height 34
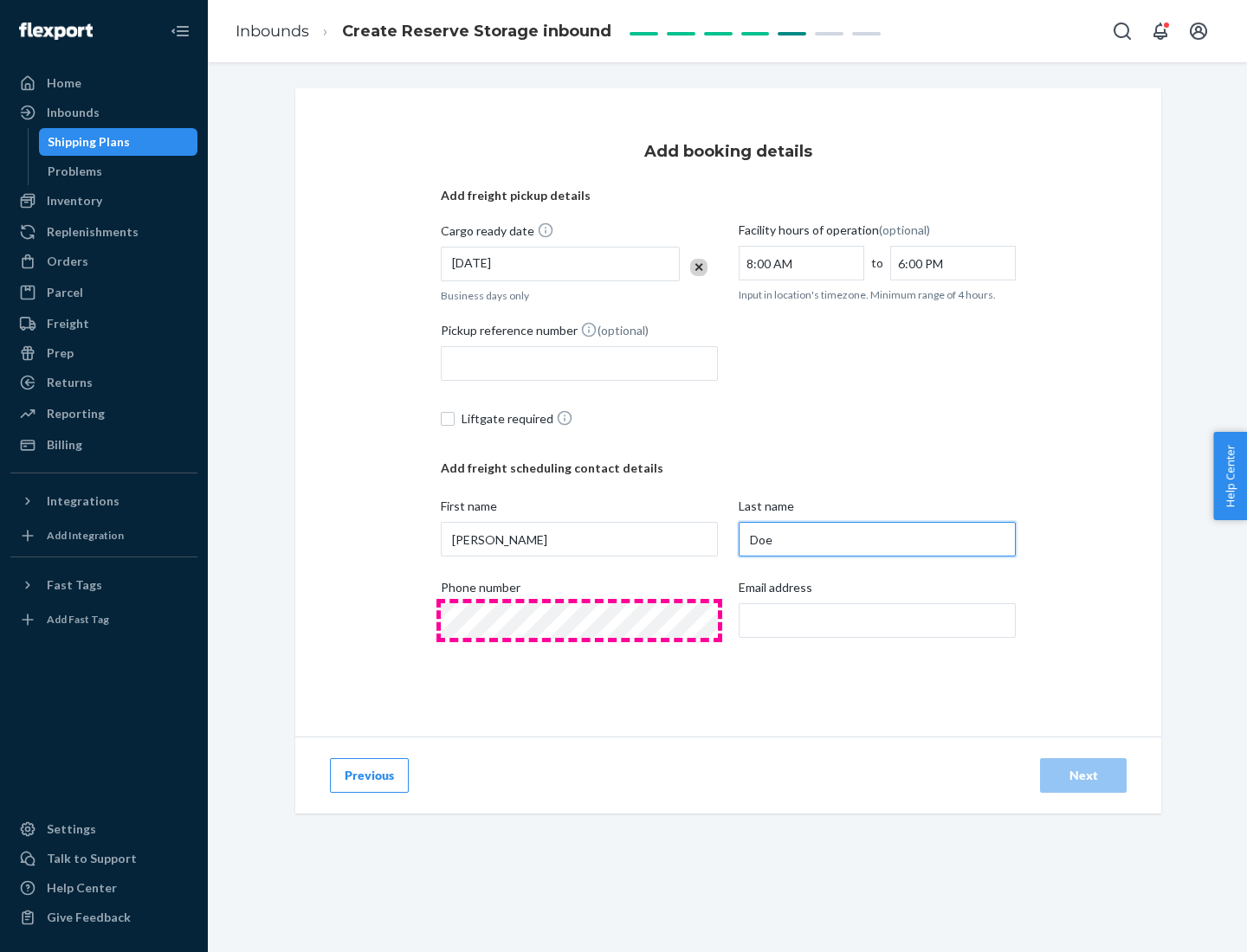
type input "Doe"
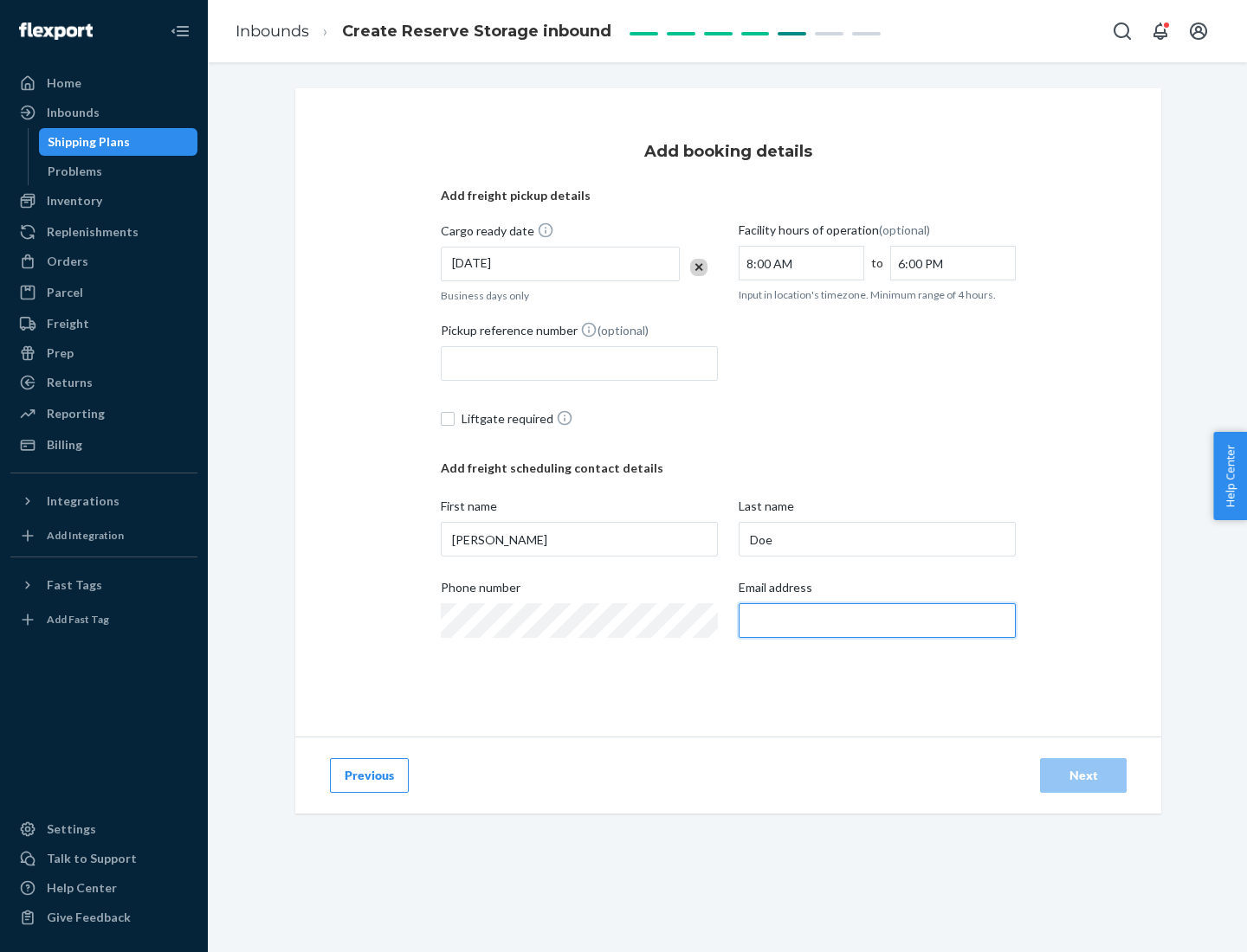
click at [877, 620] on input "Email address" at bounding box center [877, 620] width 277 height 34
type input "[EMAIL_ADDRESS][DOMAIN_NAME]"
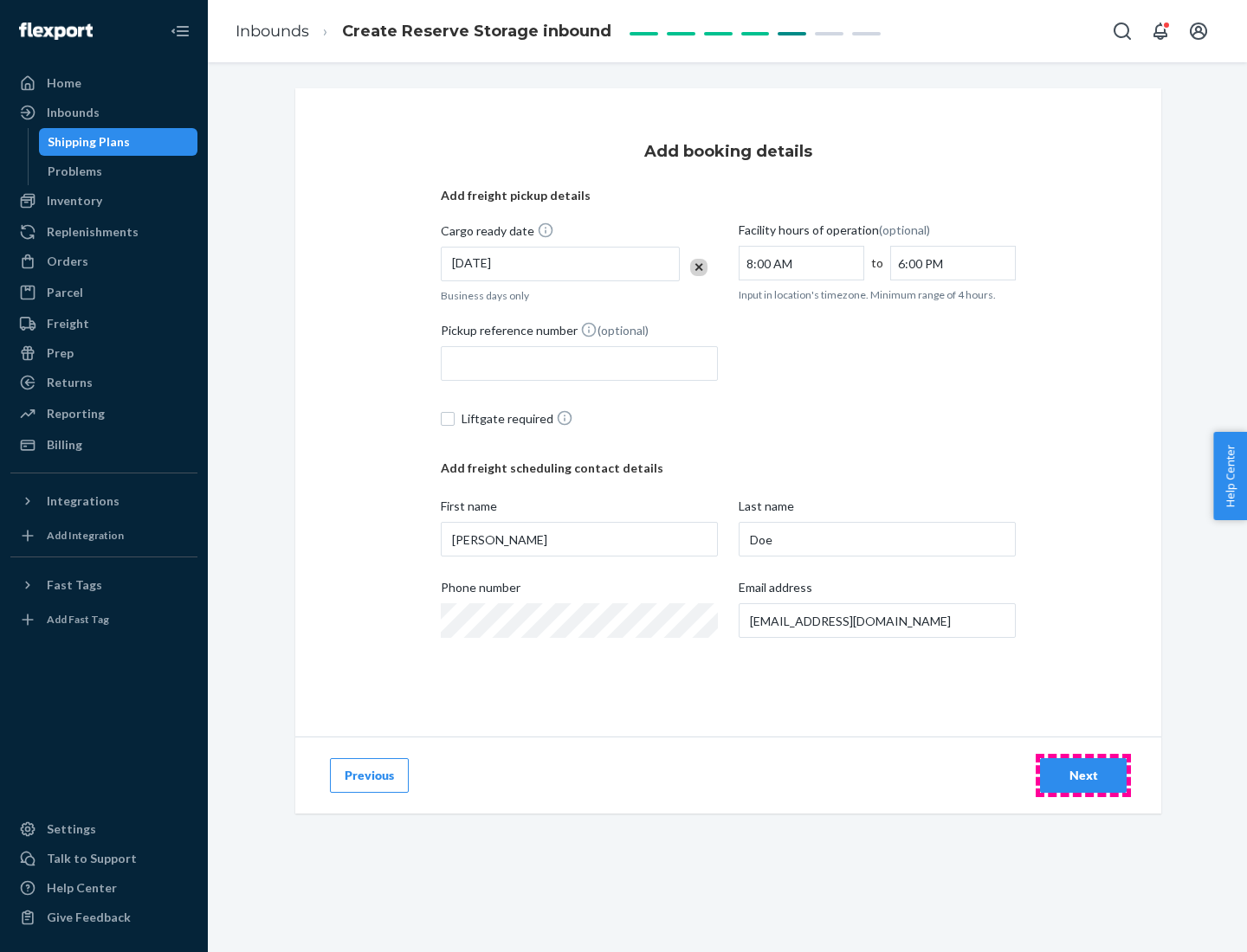
click at [1083, 776] on div "Next" at bounding box center [1083, 776] width 57 height 17
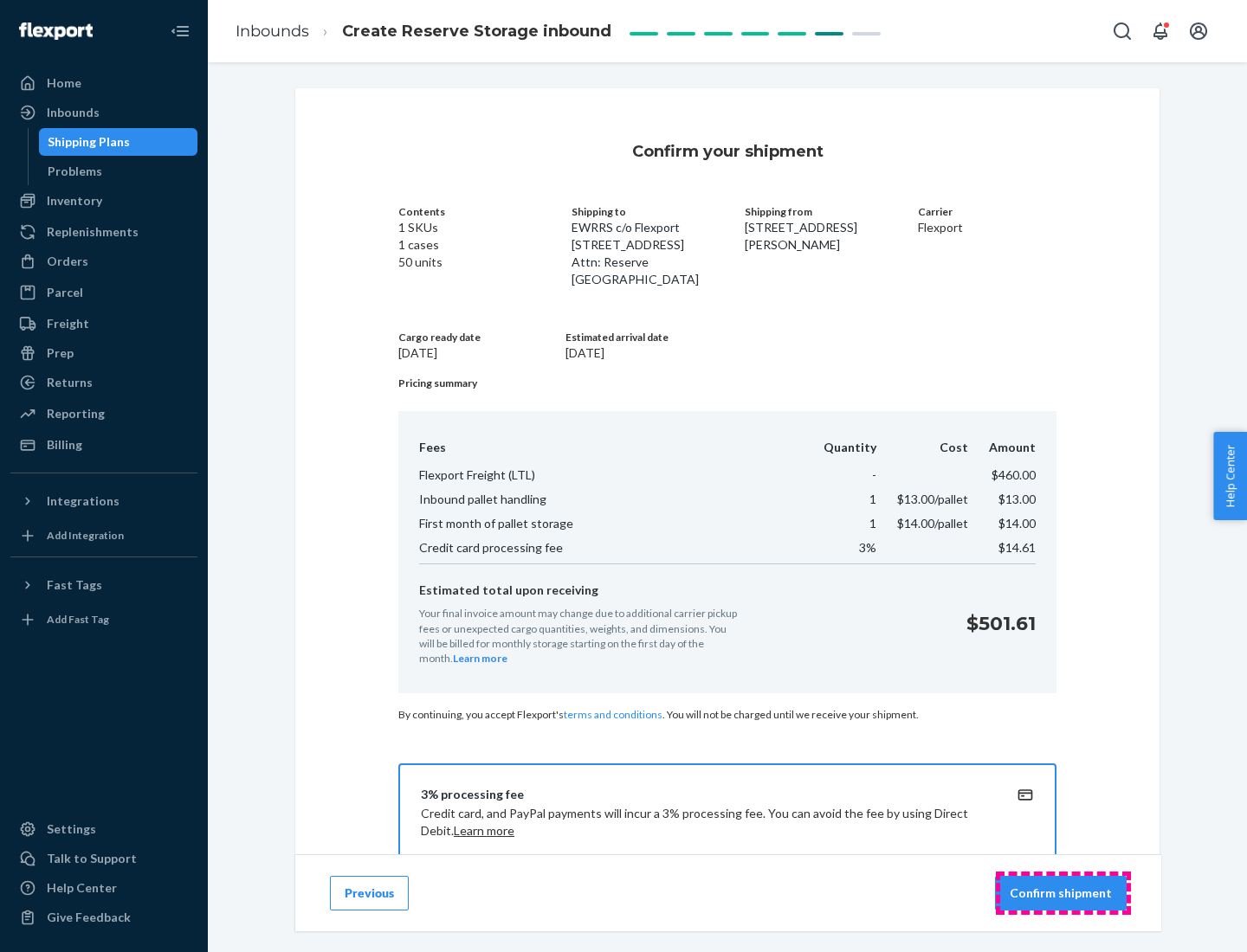
scroll to position [250, 0]
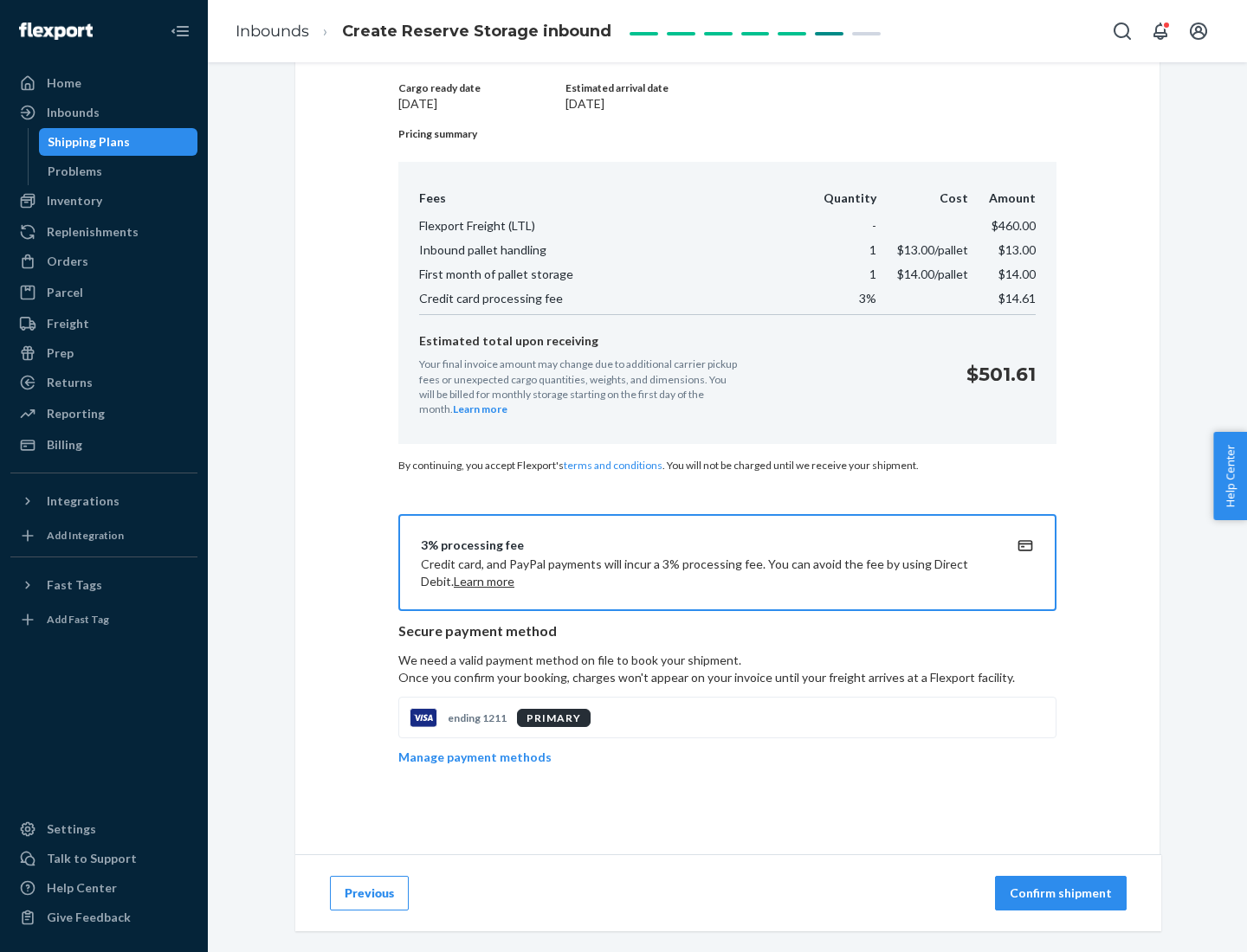
click at [1063, 893] on p "Confirm shipment" at bounding box center [1060, 893] width 102 height 17
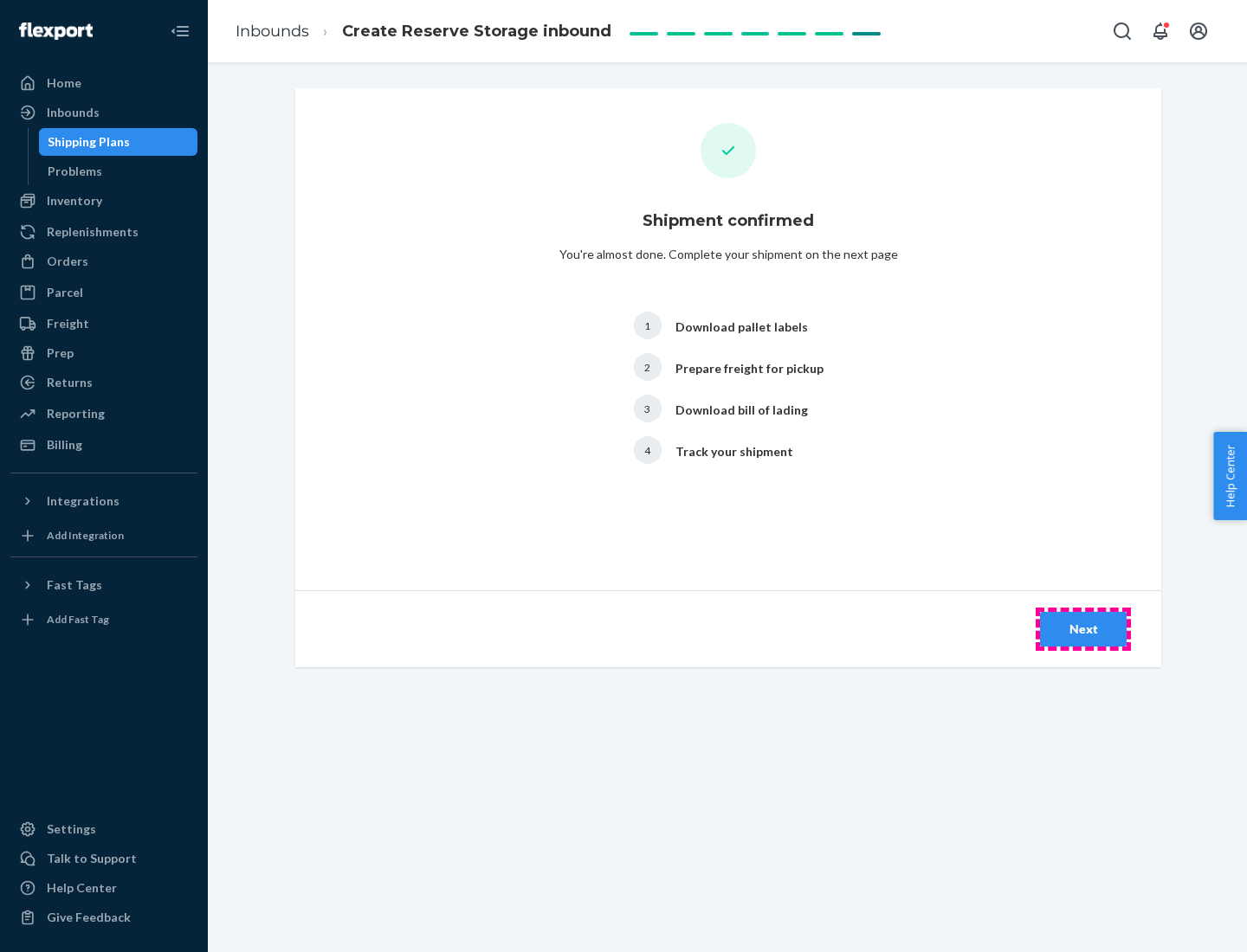
click at [1083, 629] on div "Next" at bounding box center [1083, 629] width 57 height 17
